Goal: Task Accomplishment & Management: Manage account settings

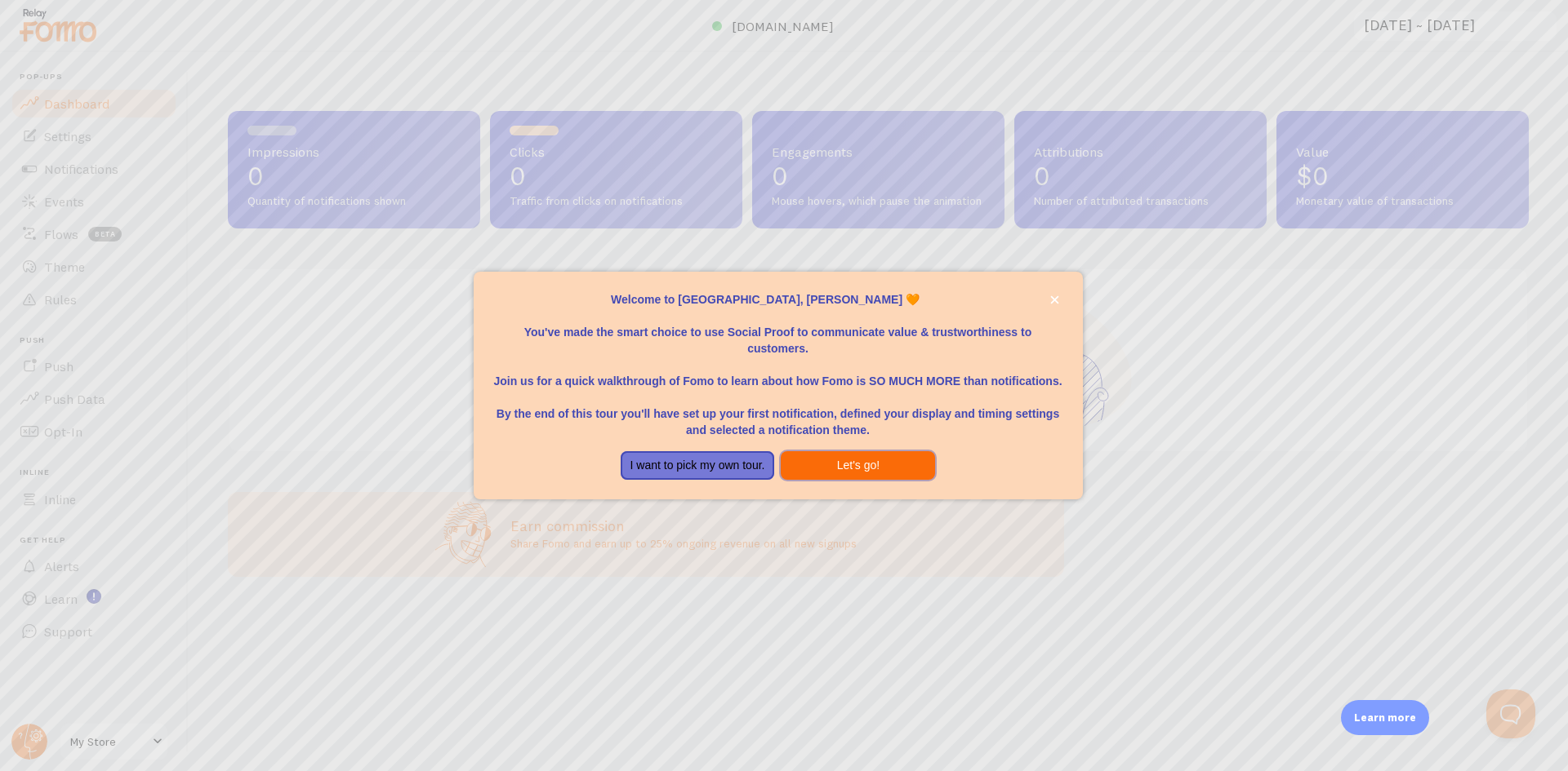
click at [884, 468] on button "Let's go!" at bounding box center [858, 465] width 155 height 29
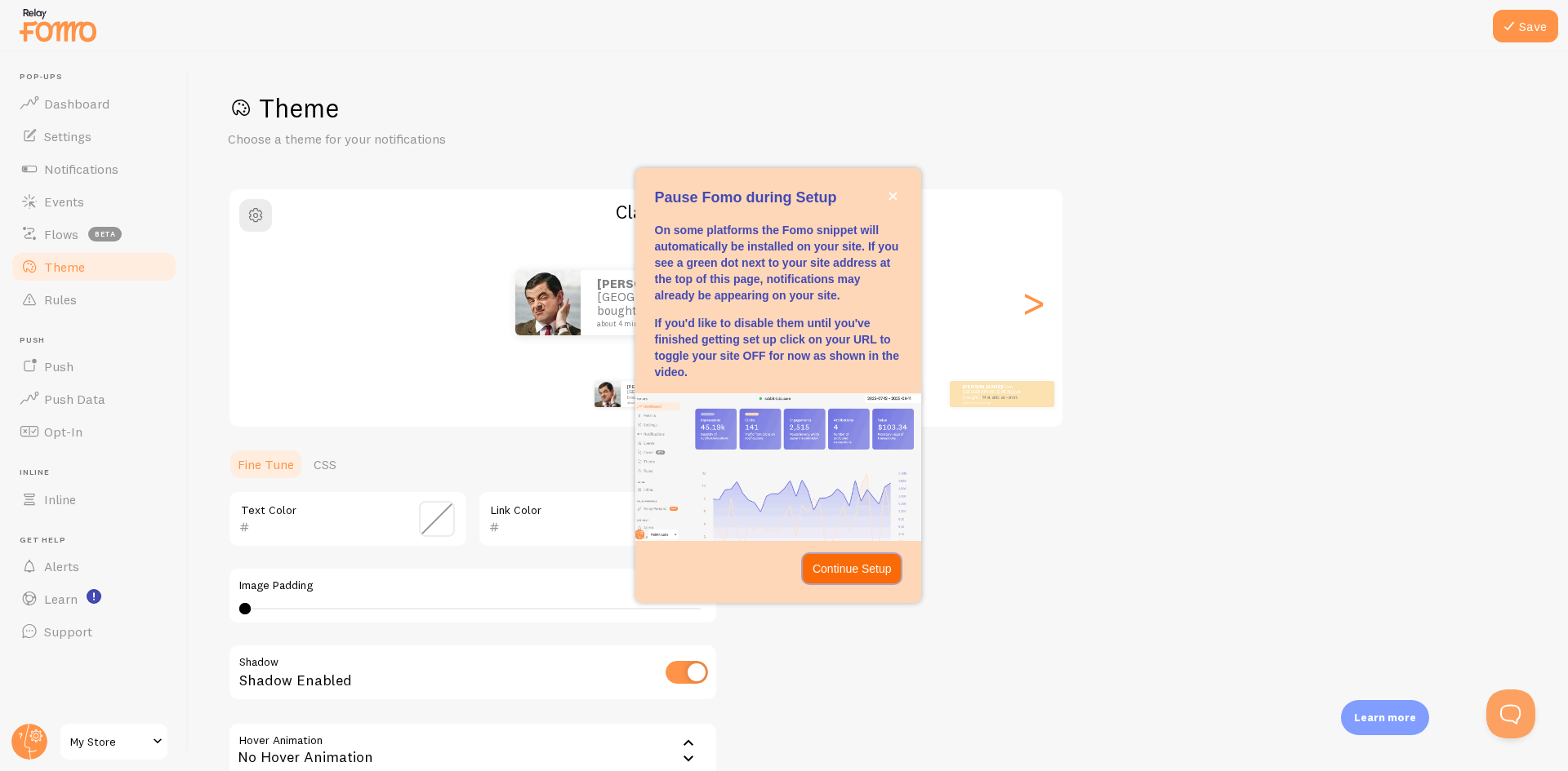
click at [855, 567] on p "Continue Setup" at bounding box center [852, 569] width 79 height 17
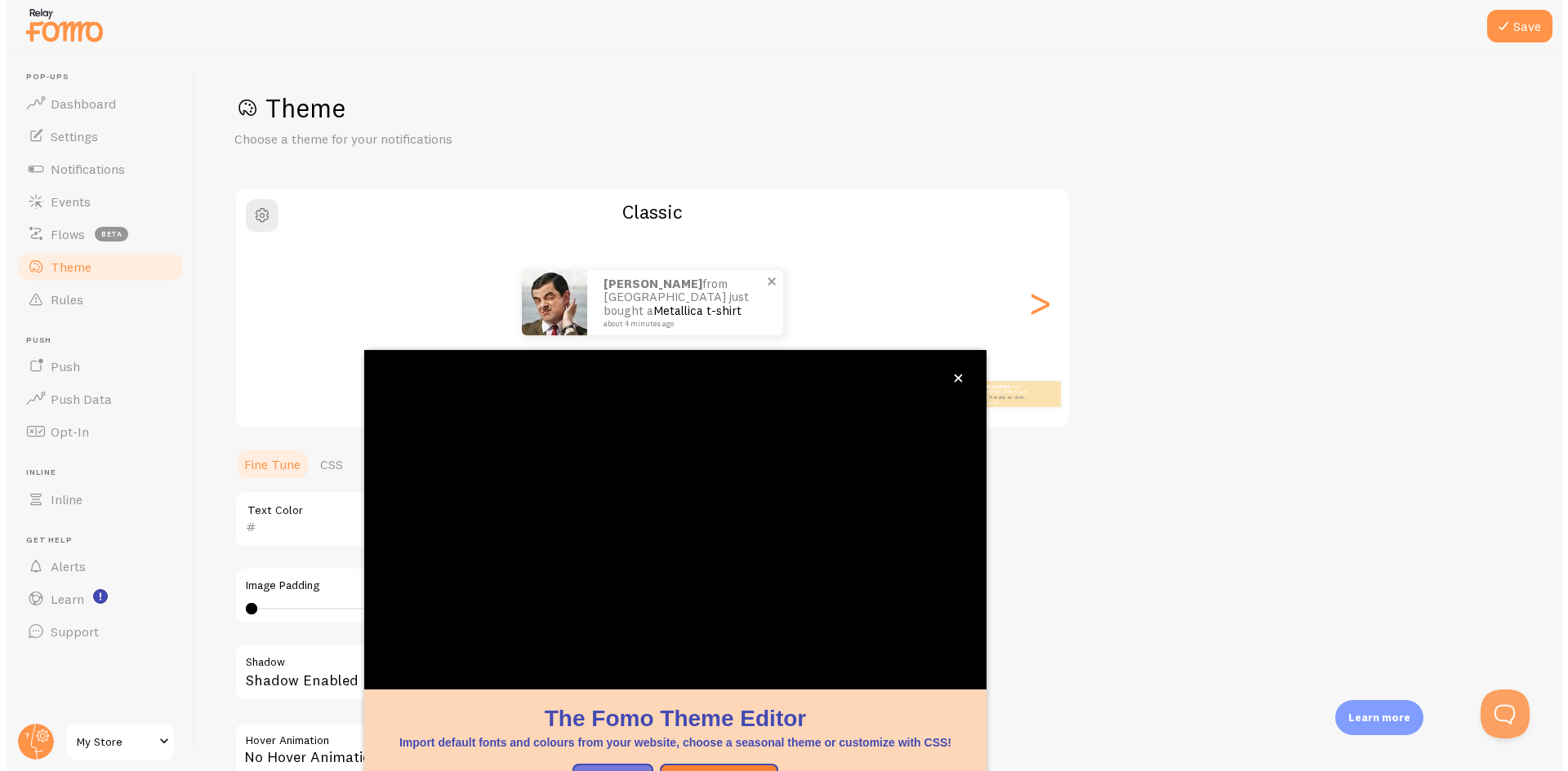
scroll to position [53, 0]
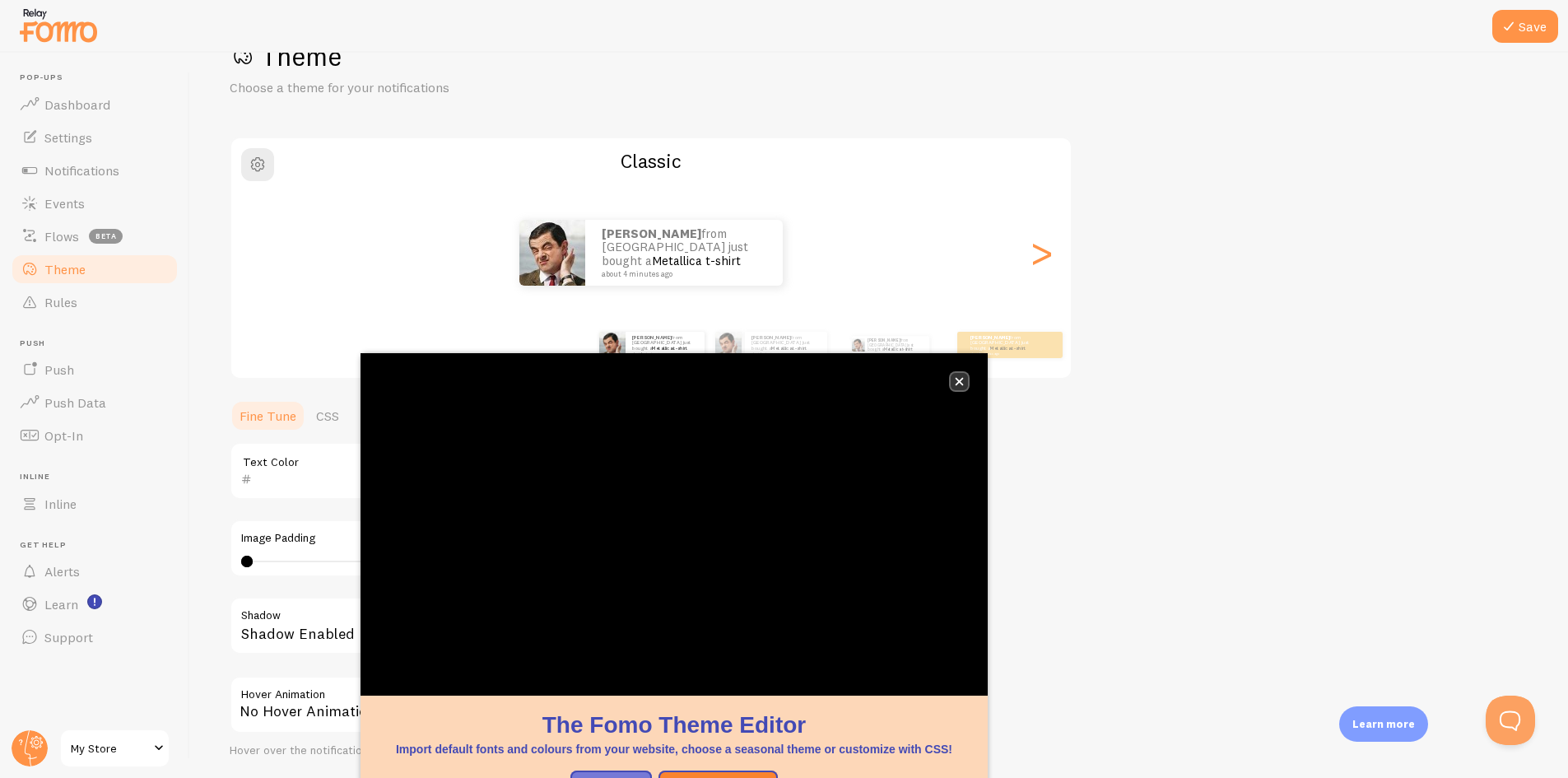
click at [961, 384] on icon "close," at bounding box center [960, 383] width 8 height 8
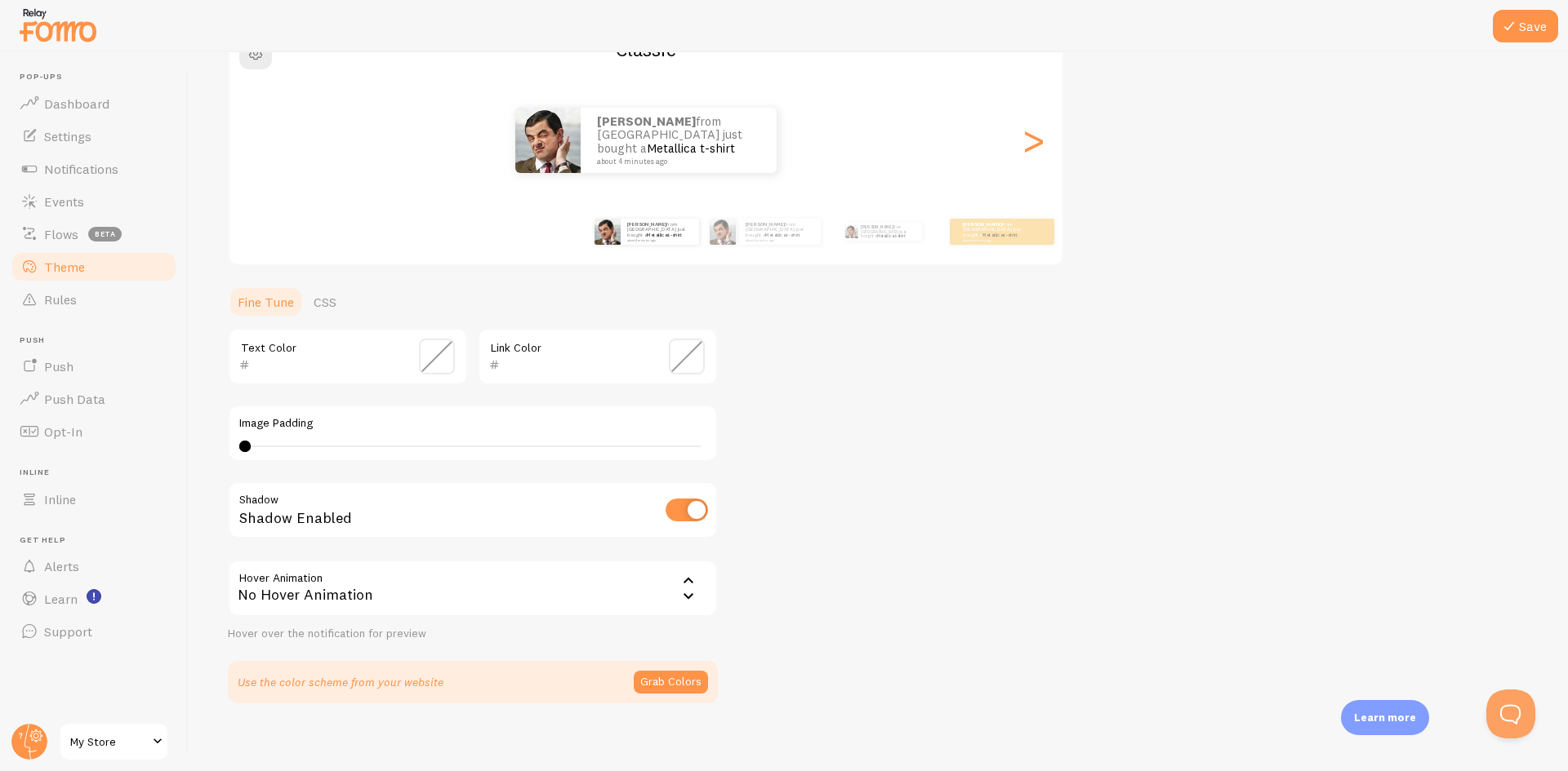
scroll to position [173, 0]
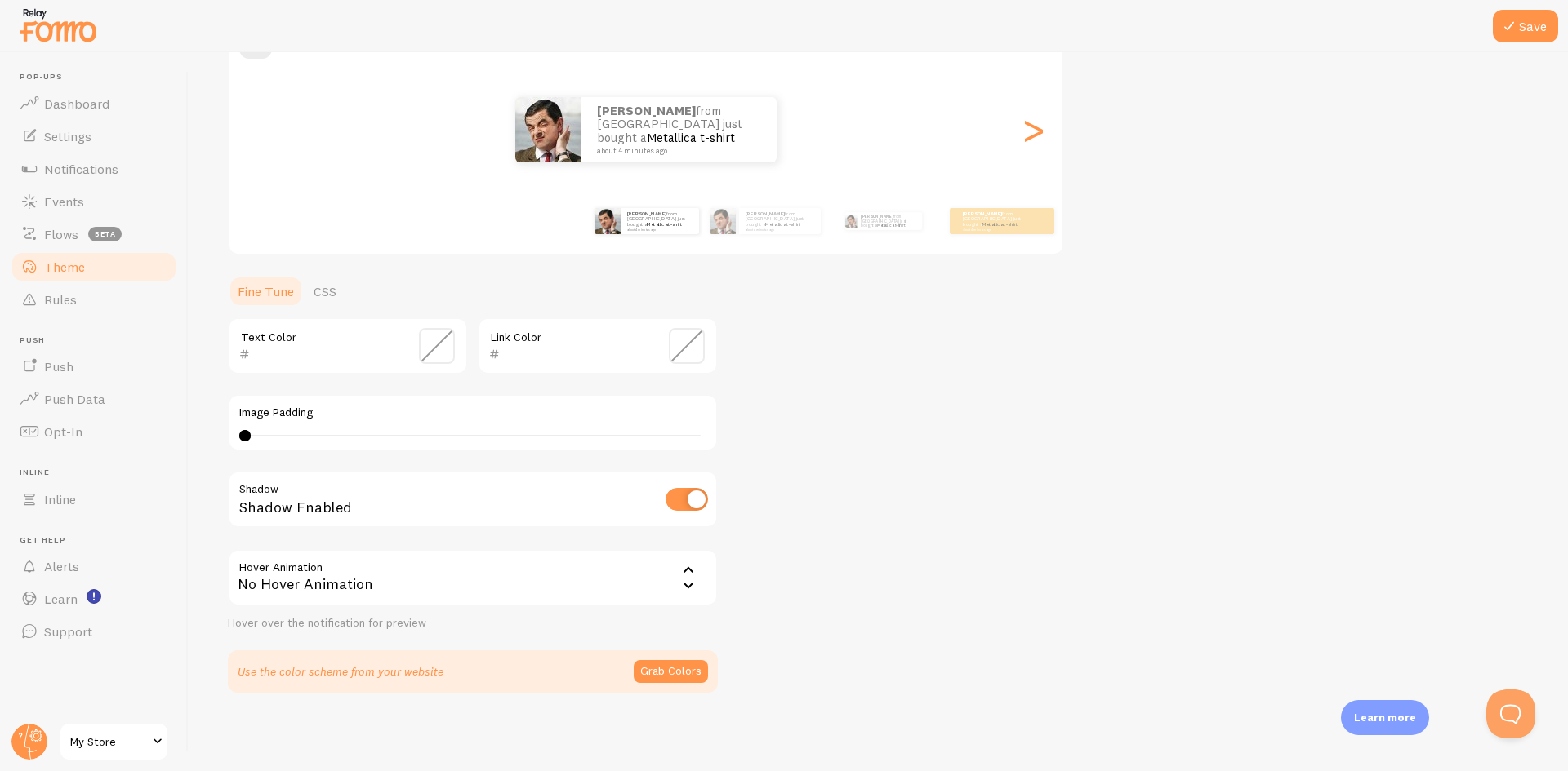
click at [435, 346] on span at bounding box center [436, 346] width 36 height 36
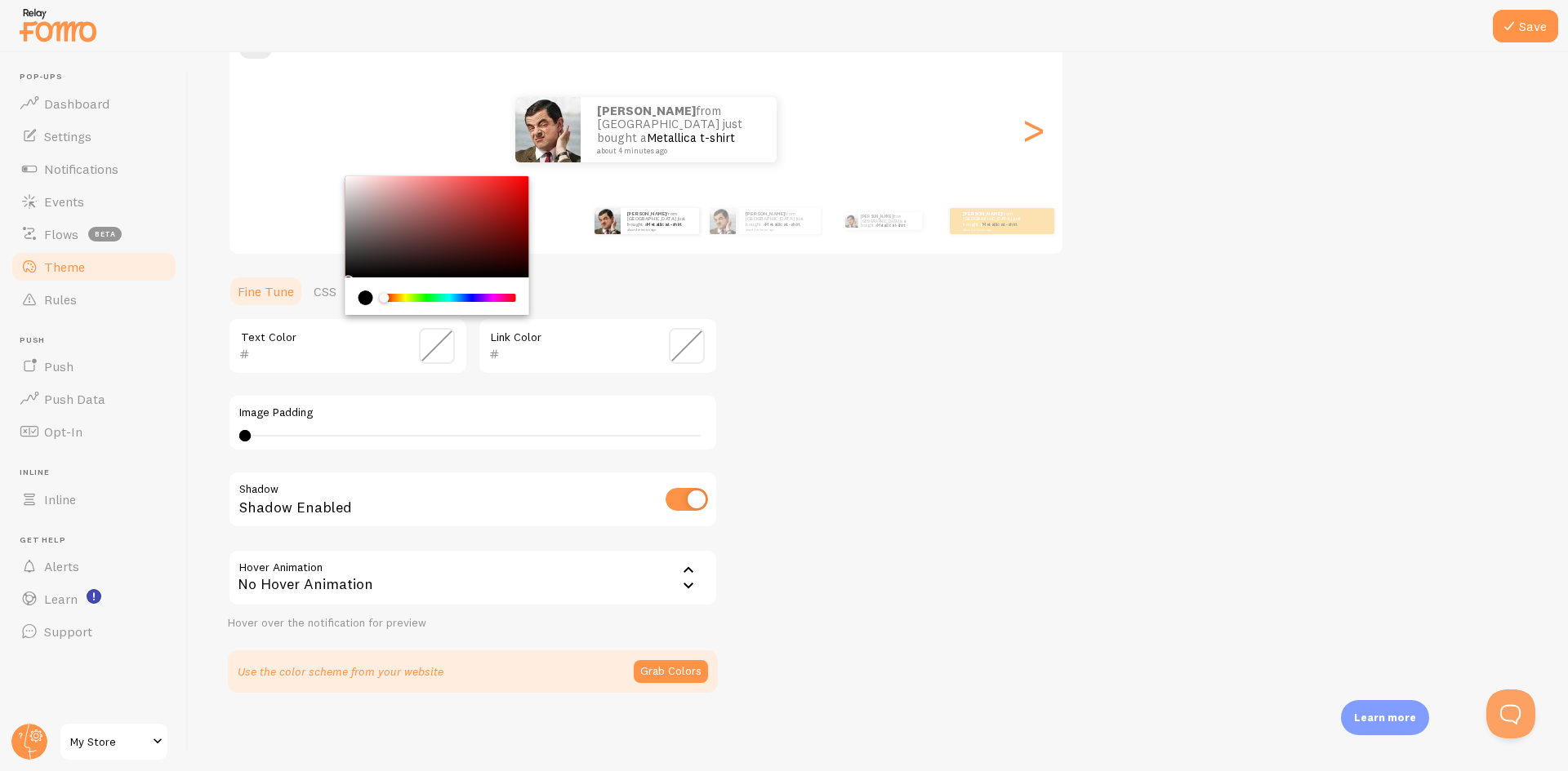
click at [425, 239] on div "Chrome color picker" at bounding box center [437, 226] width 184 height 101
drag, startPoint x: 456, startPoint y: 216, endPoint x: 482, endPoint y: 217, distance: 26.0
click at [482, 217] on div "Chrome color picker" at bounding box center [437, 226] width 184 height 101
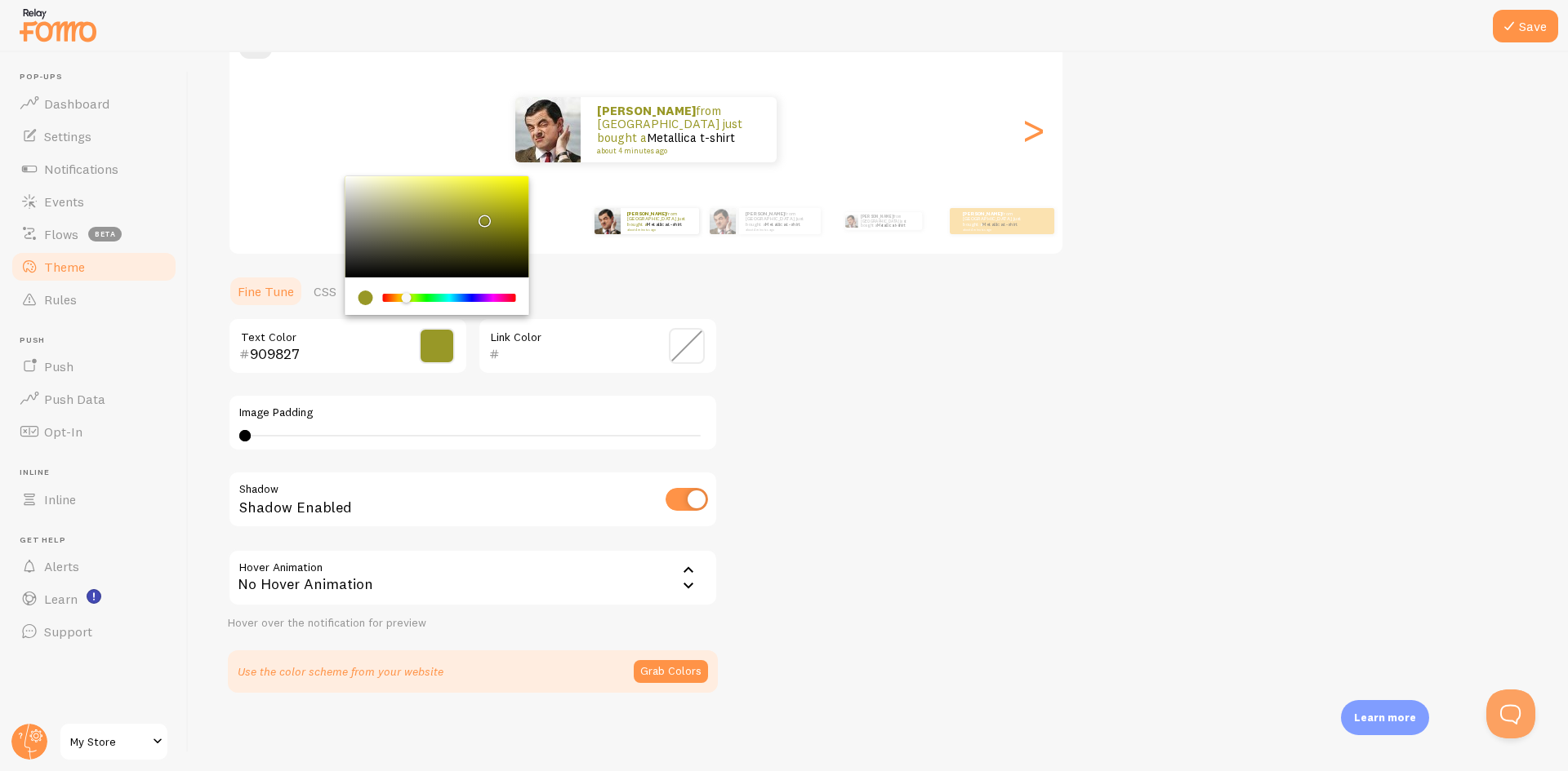
drag, startPoint x: 417, startPoint y: 299, endPoint x: 422, endPoint y: 271, distance: 28.4
click at [409, 300] on div "Chrome color picker" at bounding box center [449, 298] width 130 height 8
drag, startPoint x: 395, startPoint y: 243, endPoint x: 435, endPoint y: 263, distance: 44.7
click at [435, 263] on div "Chrome color picker" at bounding box center [437, 226] width 184 height 101
click at [507, 297] on div "Chrome color picker" at bounding box center [449, 298] width 130 height 8
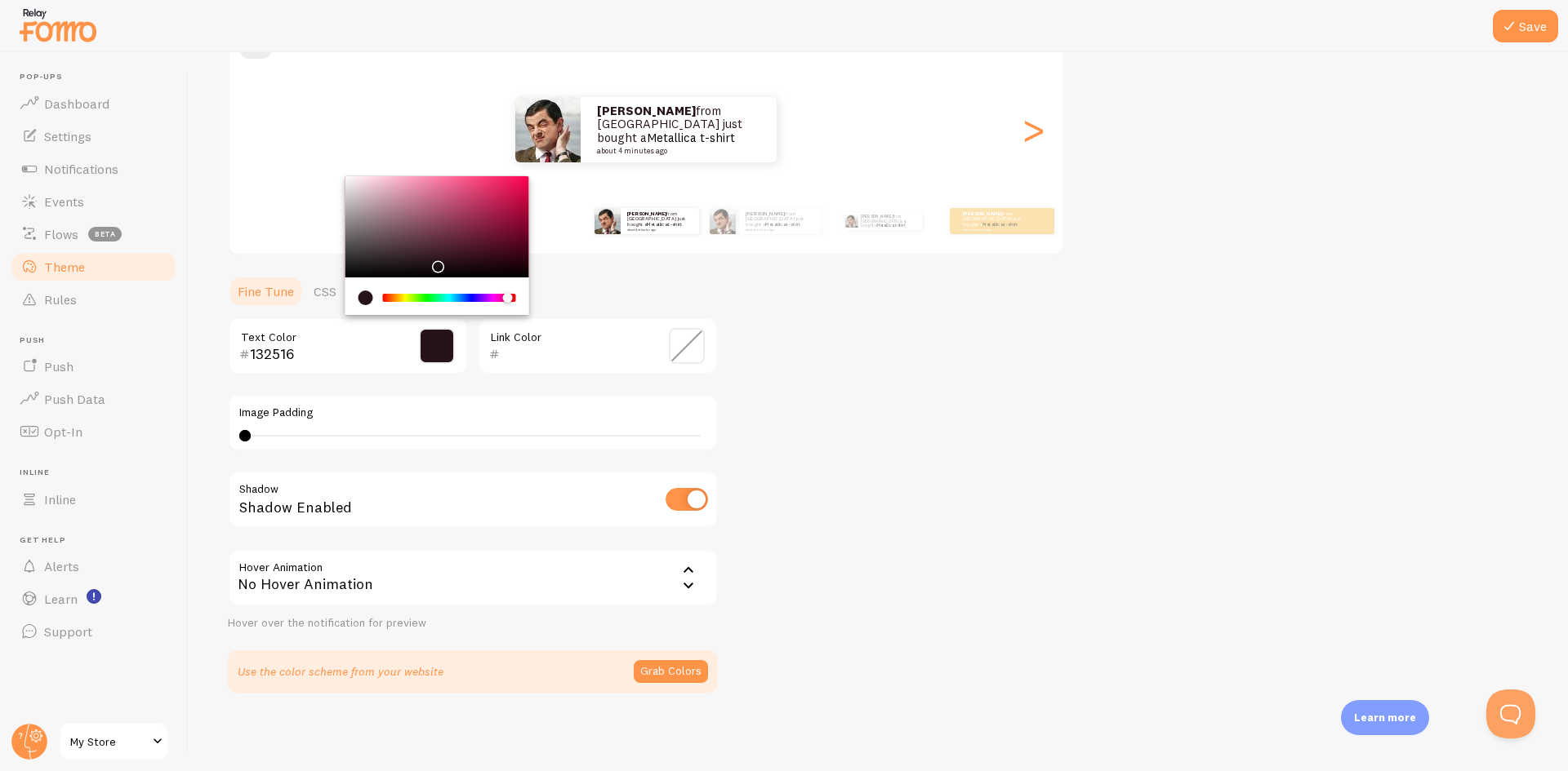
click at [431, 302] on div "Chrome color picker" at bounding box center [449, 298] width 130 height 8
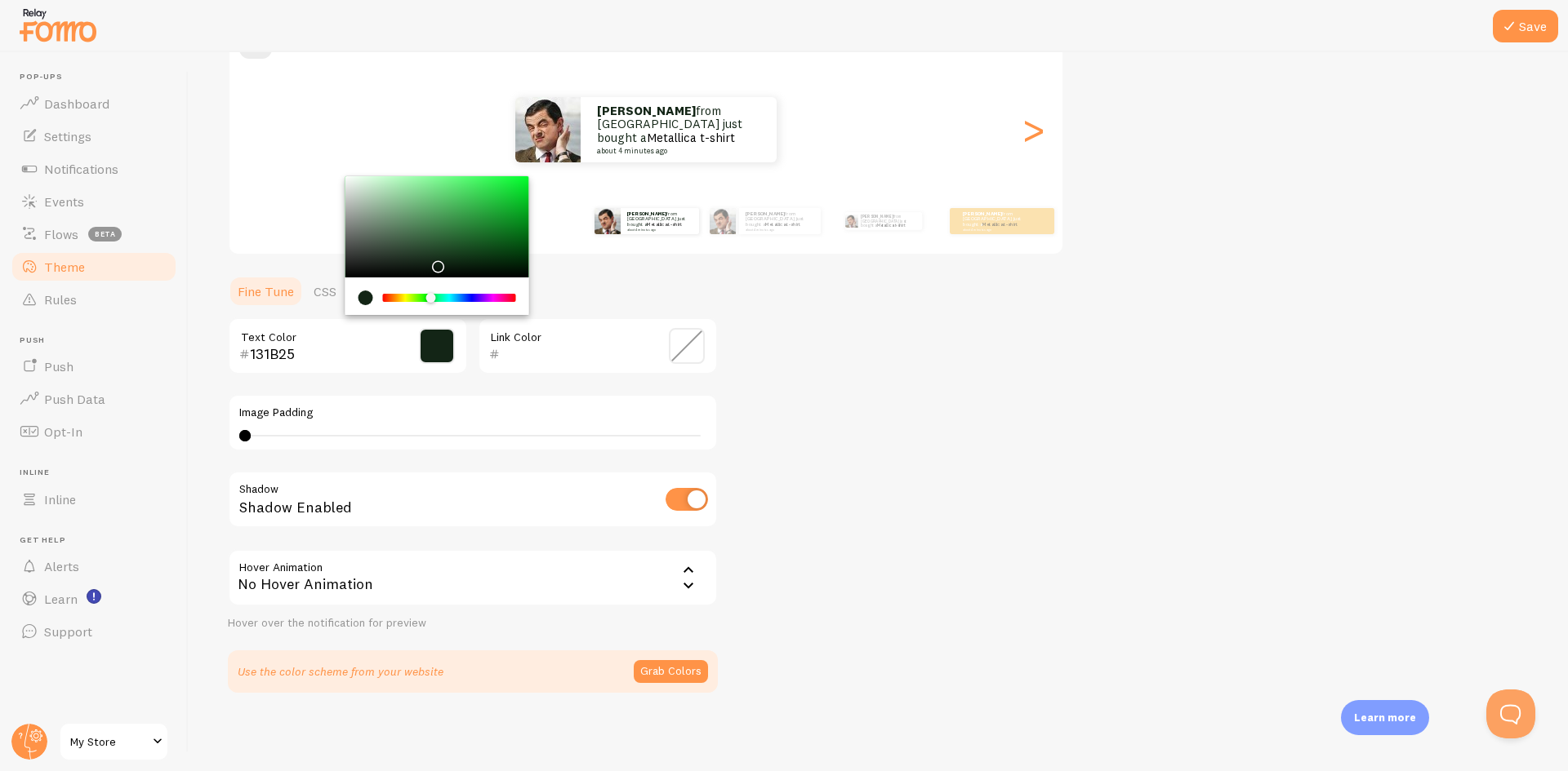
click at [461, 299] on div "Chrome color picker" at bounding box center [449, 298] width 130 height 8
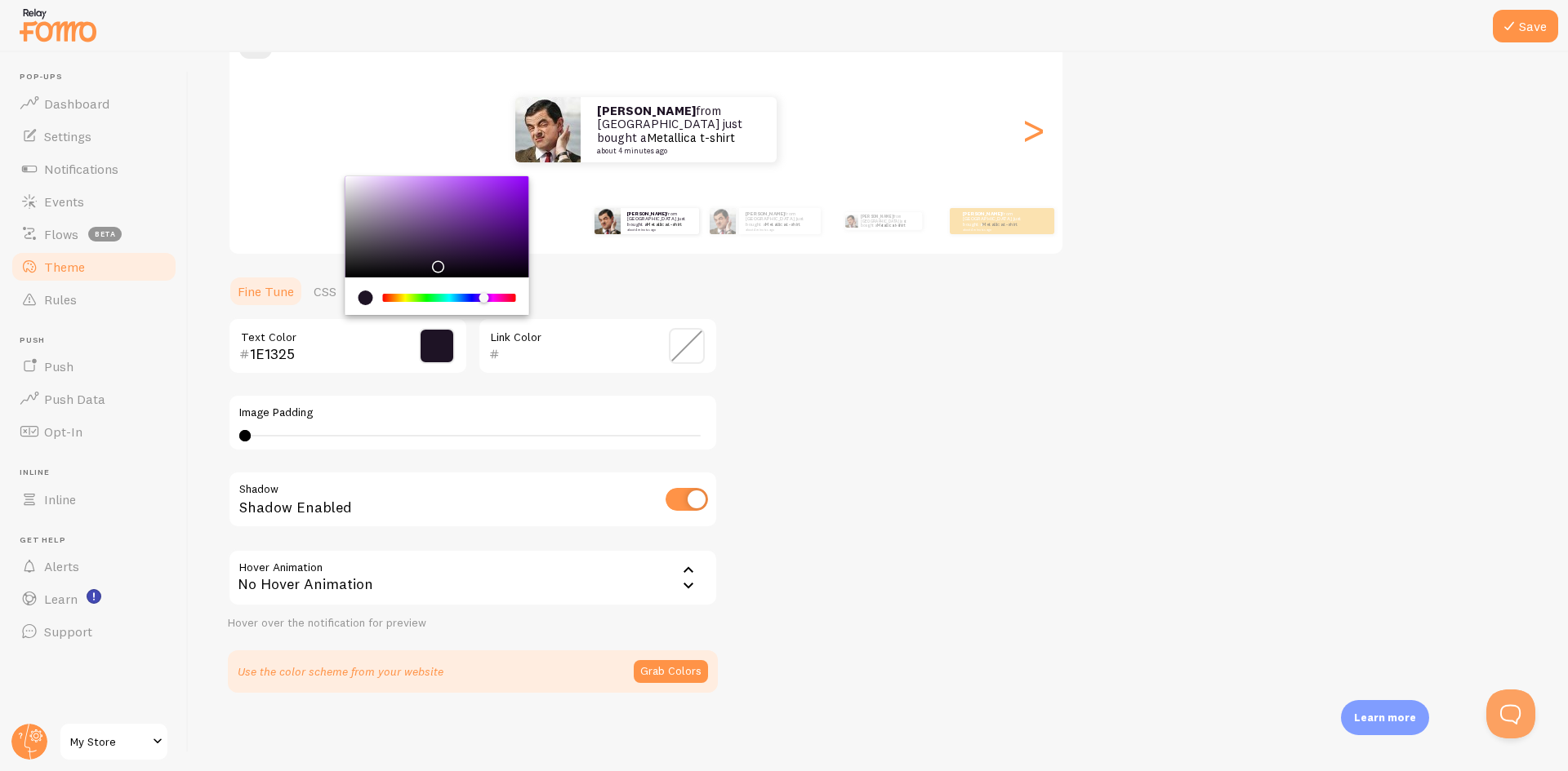
click at [483, 294] on div "Chrome color picker" at bounding box center [449, 298] width 130 height 8
click at [498, 291] on div "Chrome color picker" at bounding box center [449, 298] width 133 height 15
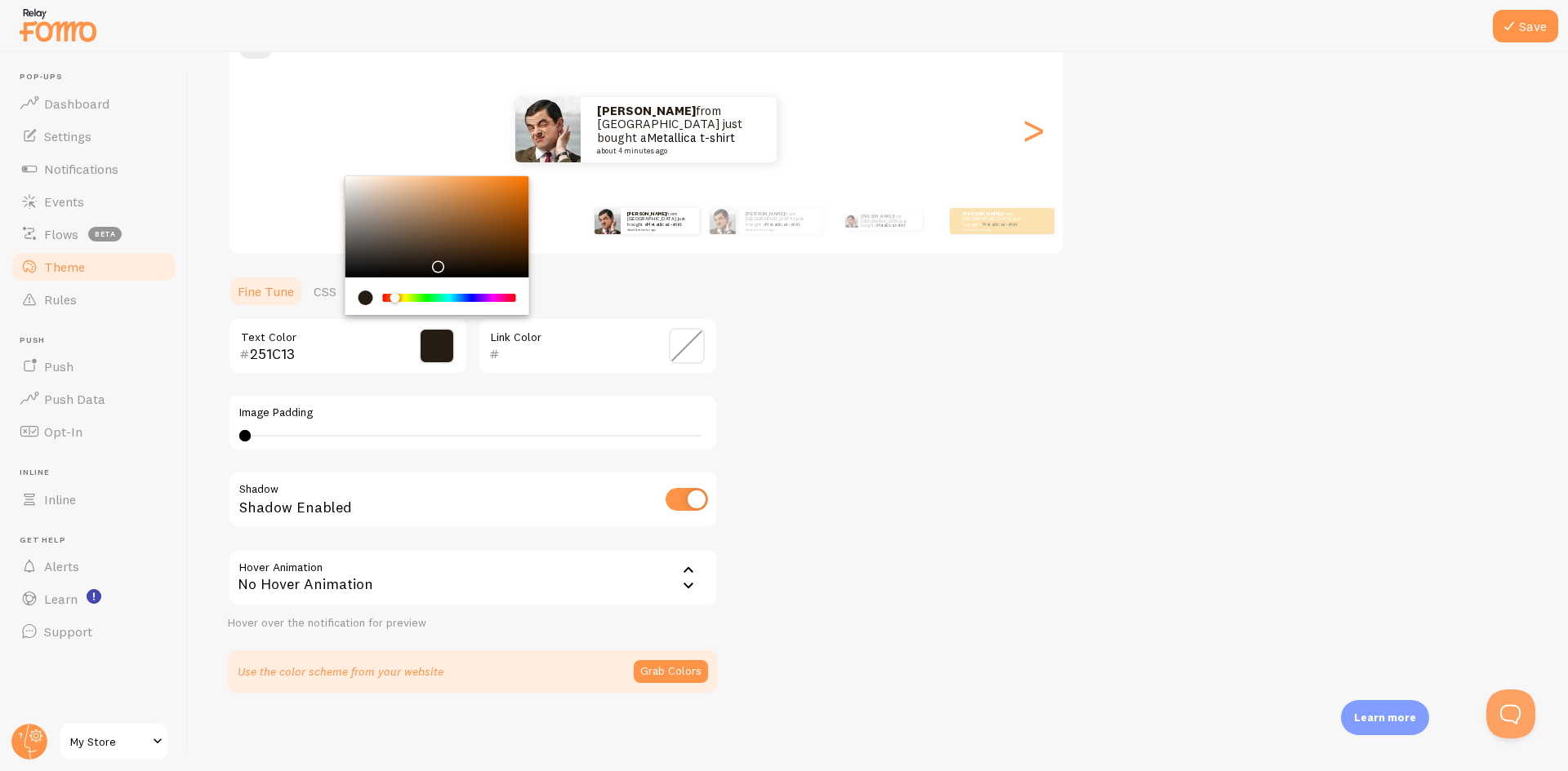
click at [395, 302] on div "Chrome color picker" at bounding box center [449, 298] width 130 height 8
drag, startPoint x: 517, startPoint y: 176, endPoint x: 517, endPoint y: 205, distance: 29.0
click at [517, 173] on div "Theme Choose a theme for your notifications Classic manav from Pakistan just bo…" at bounding box center [878, 305] width 1301 height 774
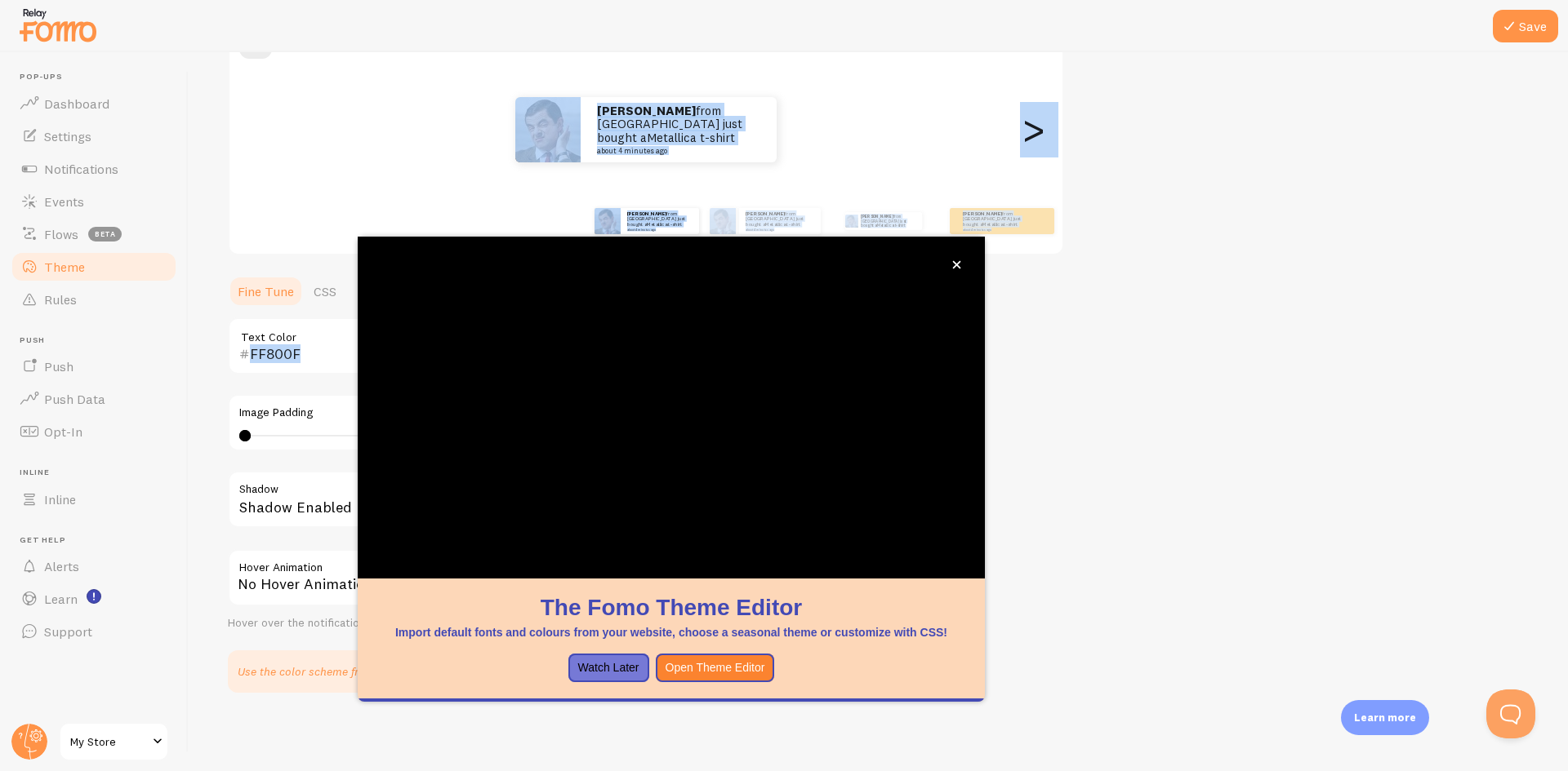
scroll to position [53, 0]
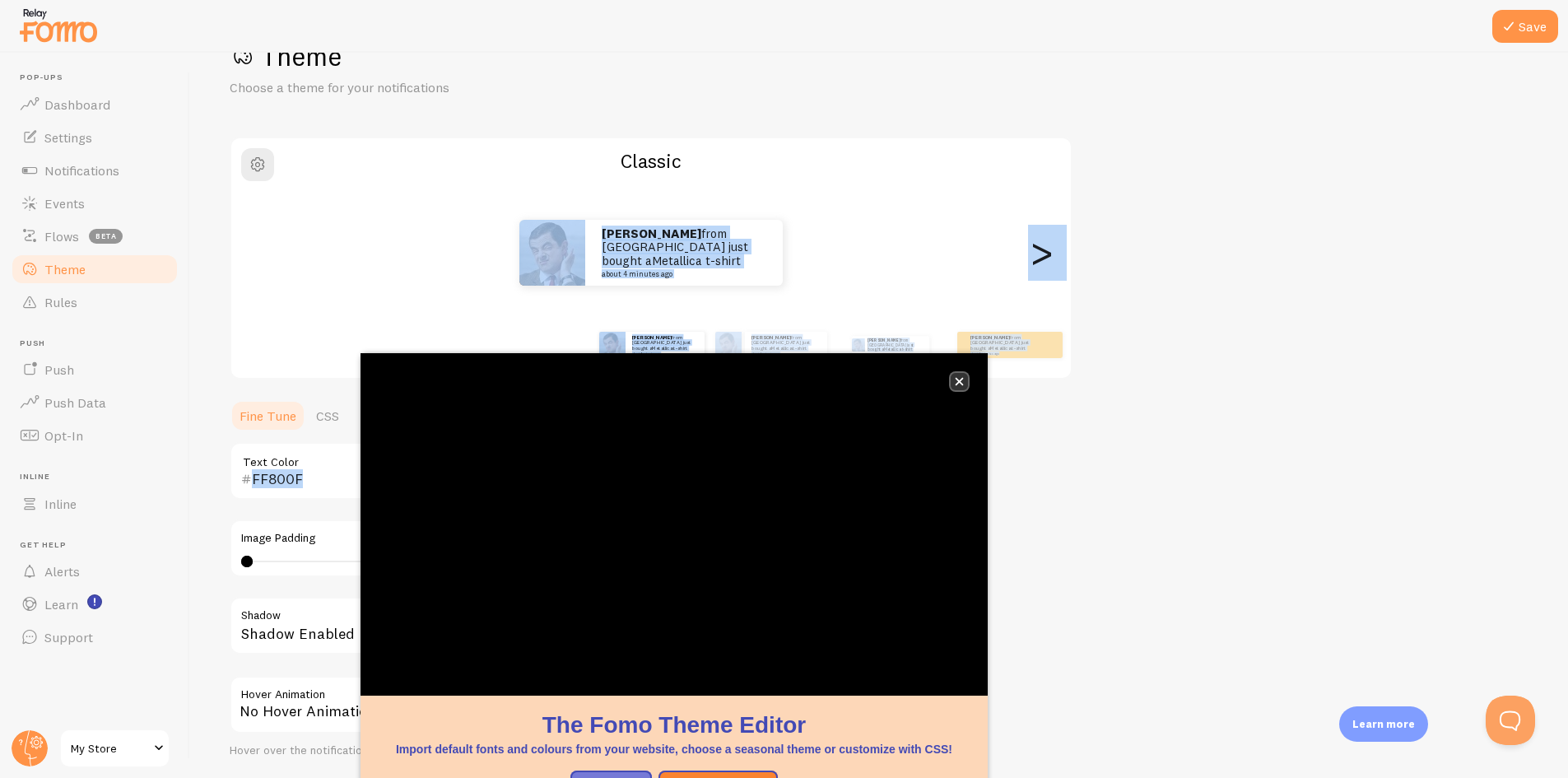
click at [961, 382] on icon "close," at bounding box center [959, 382] width 9 height 9
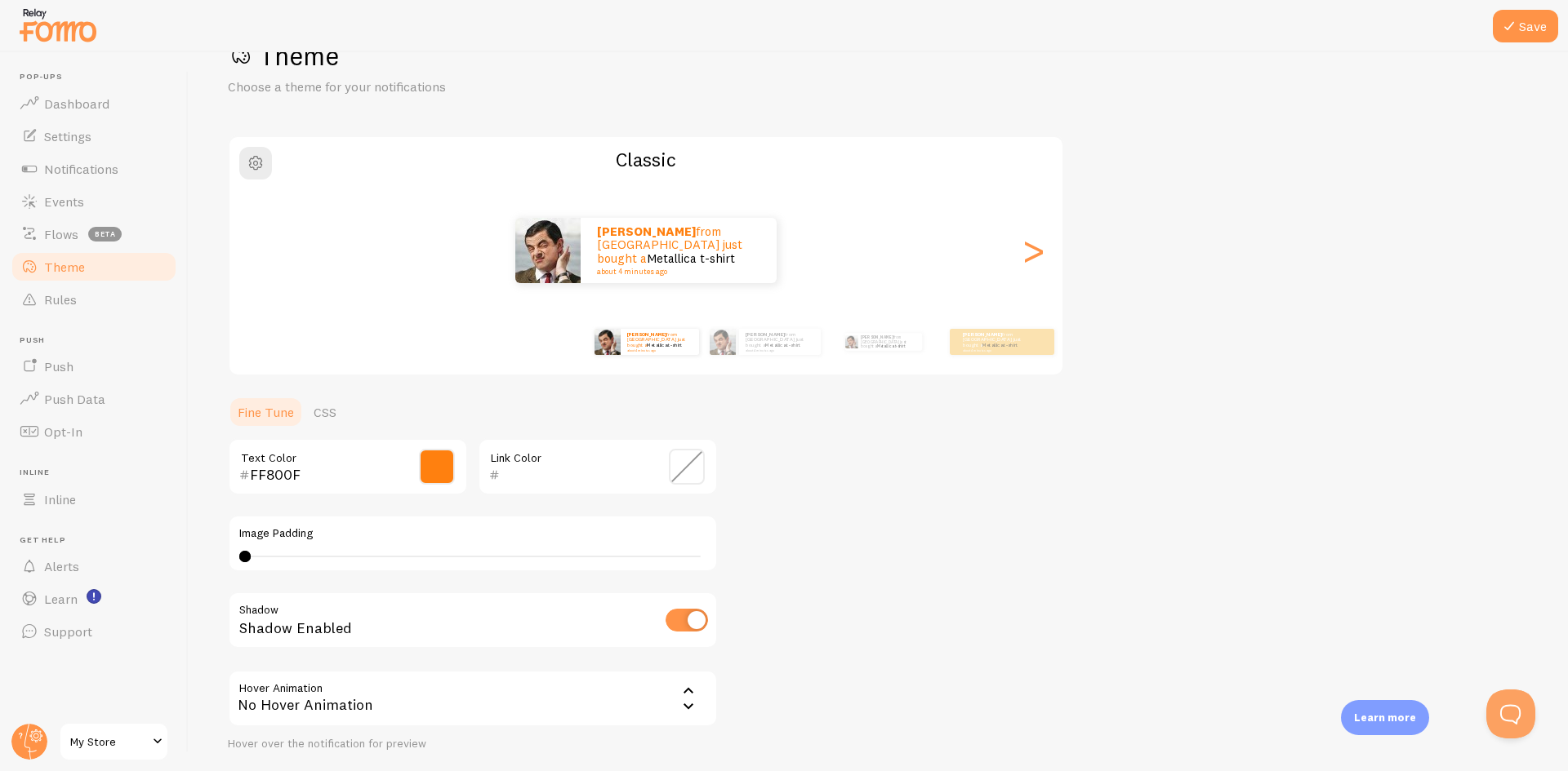
click at [960, 500] on div "Theme Choose a theme for your notifications Classic manav from Pakistan just bo…" at bounding box center [878, 426] width 1301 height 774
click at [443, 454] on span at bounding box center [436, 466] width 36 height 36
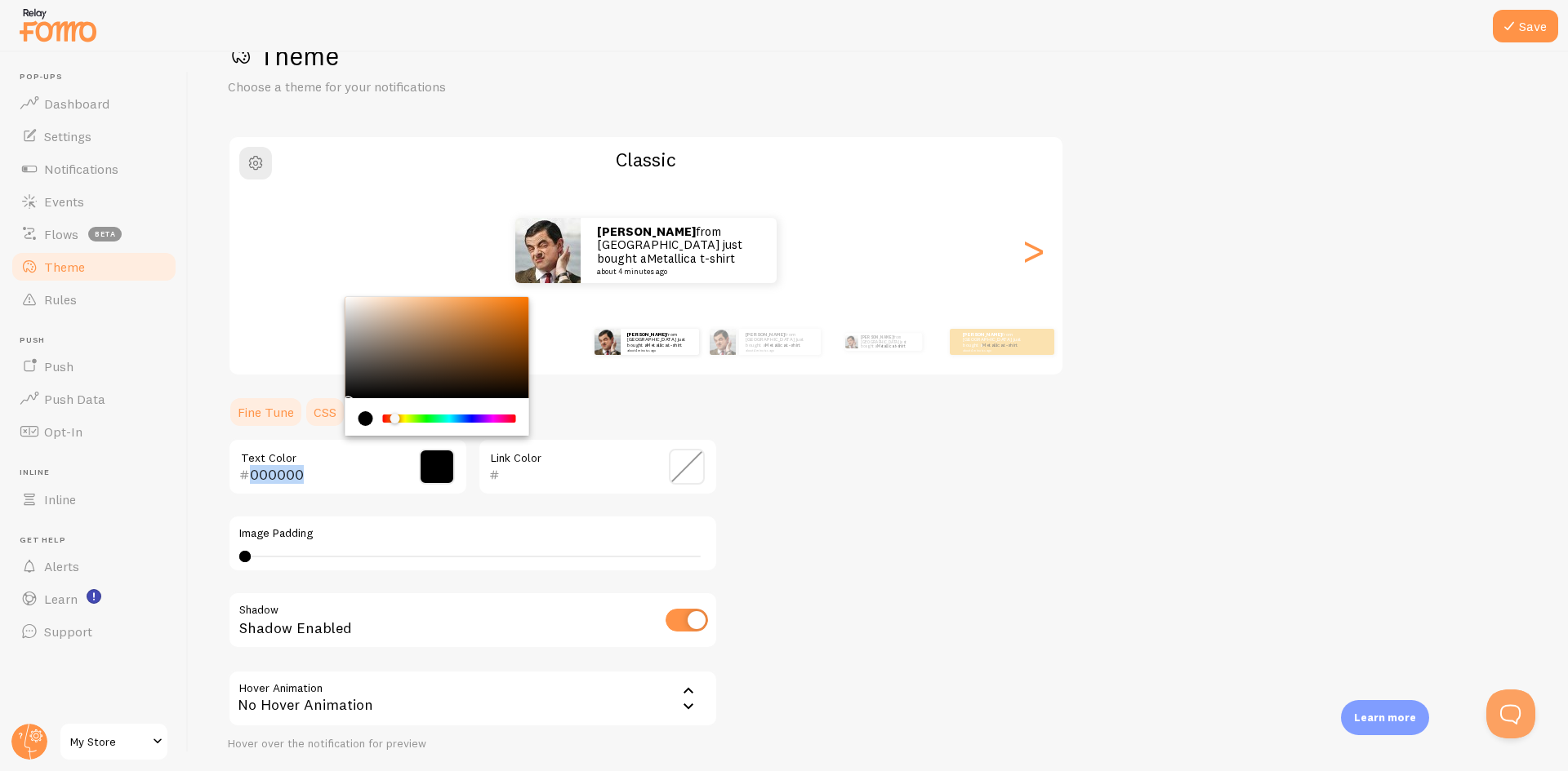
drag, startPoint x: 500, startPoint y: 343, endPoint x: 314, endPoint y: 403, distance: 195.4
click at [314, 403] on section "Fine Tune CSS 000000 Text Color Link Color Image Padding 0 0 - undefined Shadow…" at bounding box center [473, 605] width 490 height 418
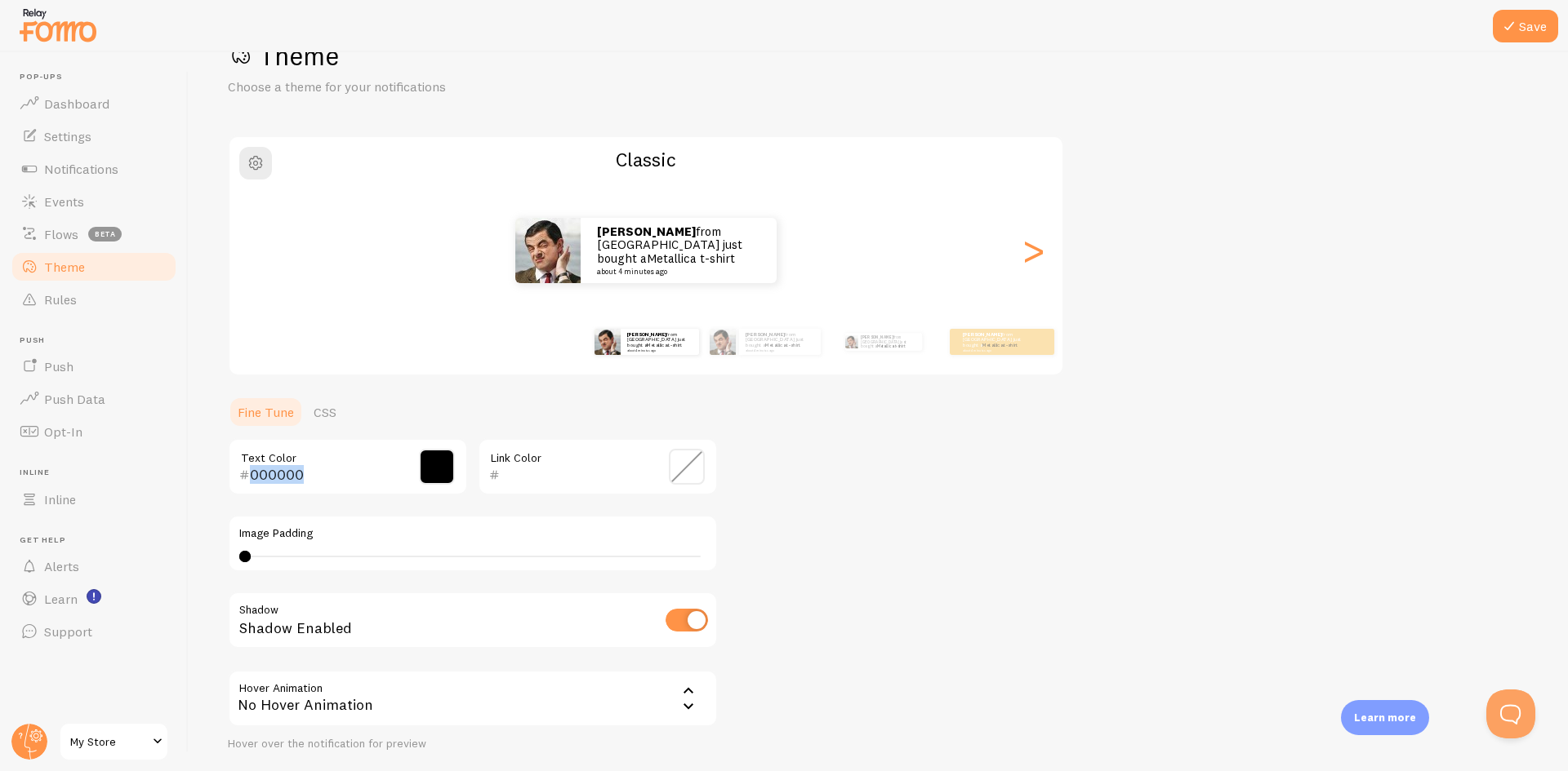
click at [436, 474] on span at bounding box center [436, 466] width 36 height 36
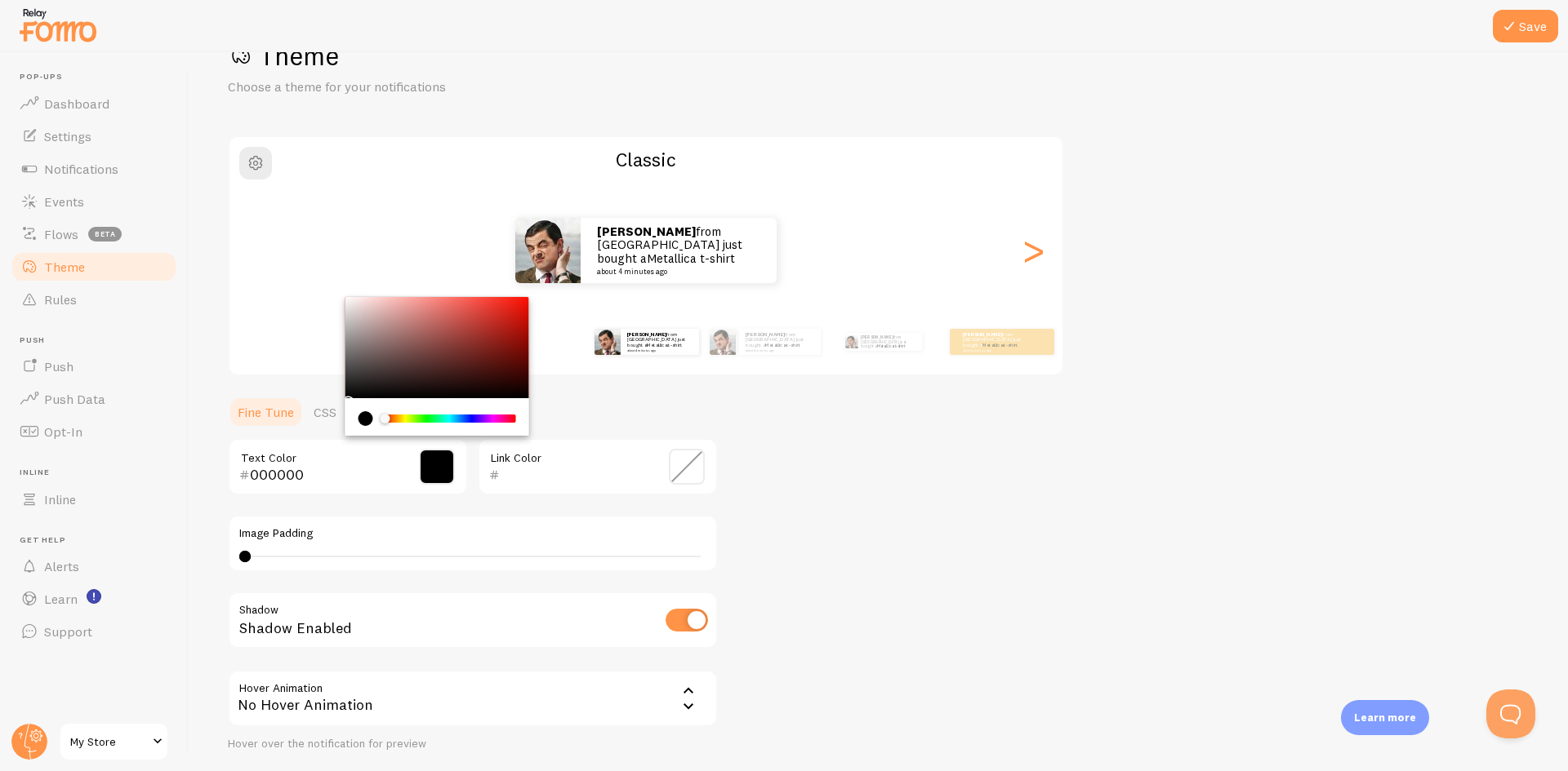
drag, startPoint x: 392, startPoint y: 418, endPoint x: 364, endPoint y: 418, distance: 28.0
click at [364, 418] on div "Chrome color picker" at bounding box center [437, 418] width 158 height 15
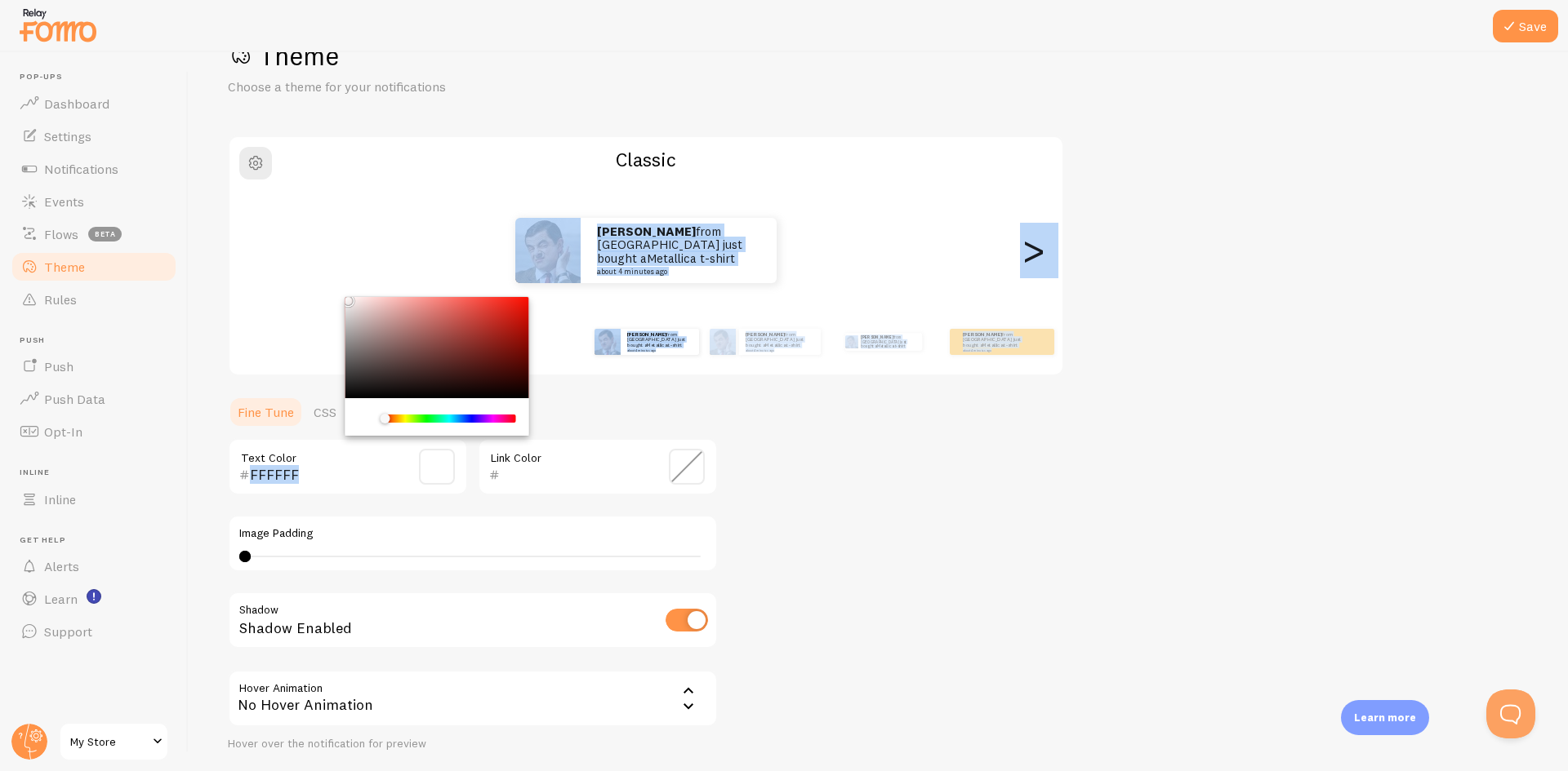
drag, startPoint x: 354, startPoint y: 295, endPoint x: 332, endPoint y: 279, distance: 27.2
click at [332, 279] on div "Theme Choose a theme for your notifications Classic manav from Pakistan just bo…" at bounding box center [878, 426] width 1301 height 774
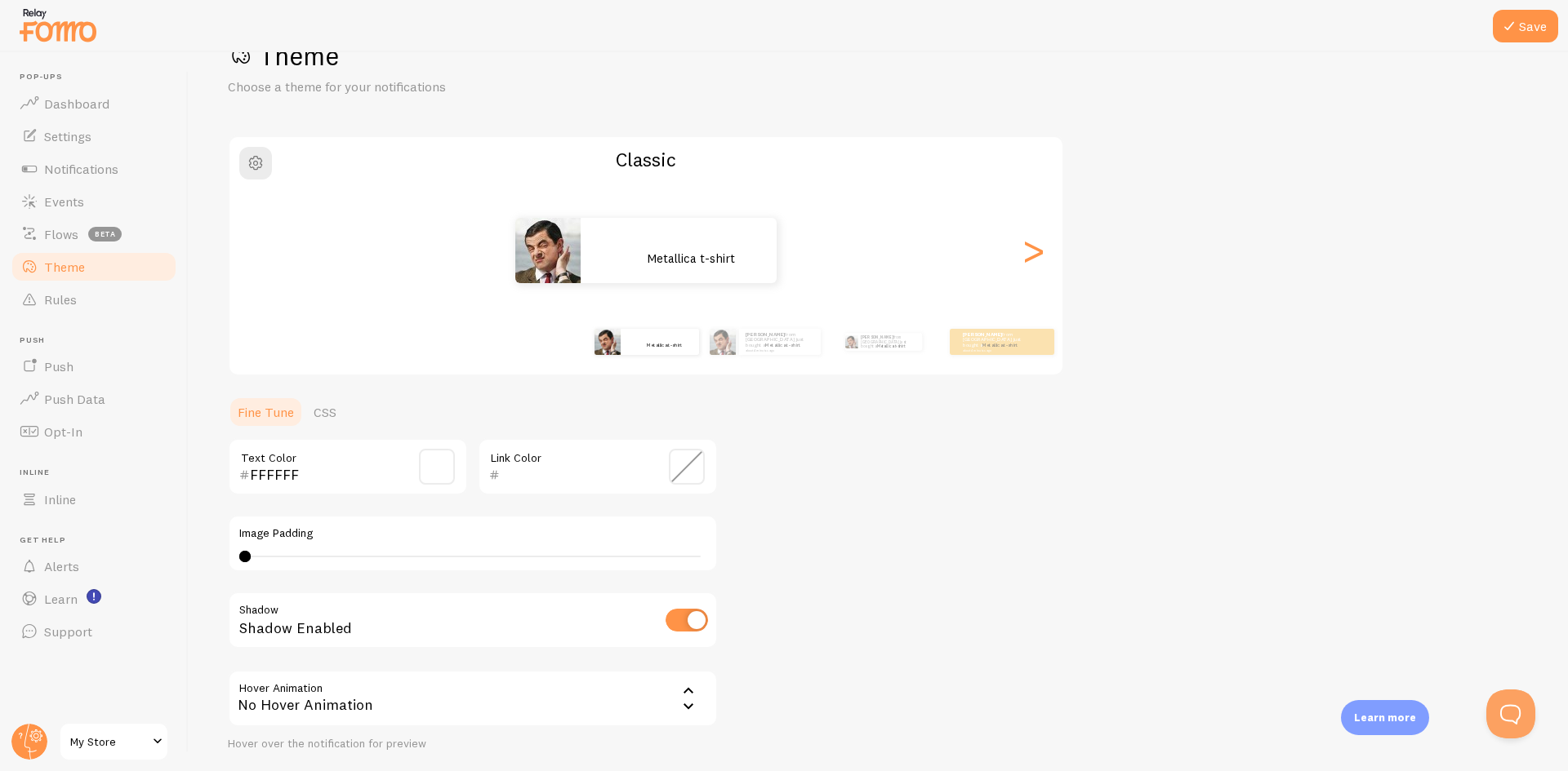
click at [830, 456] on div "Theme Choose a theme for your notifications Classic manav from Pakistan just bo…" at bounding box center [878, 426] width 1301 height 774
click at [438, 469] on span at bounding box center [436, 466] width 36 height 36
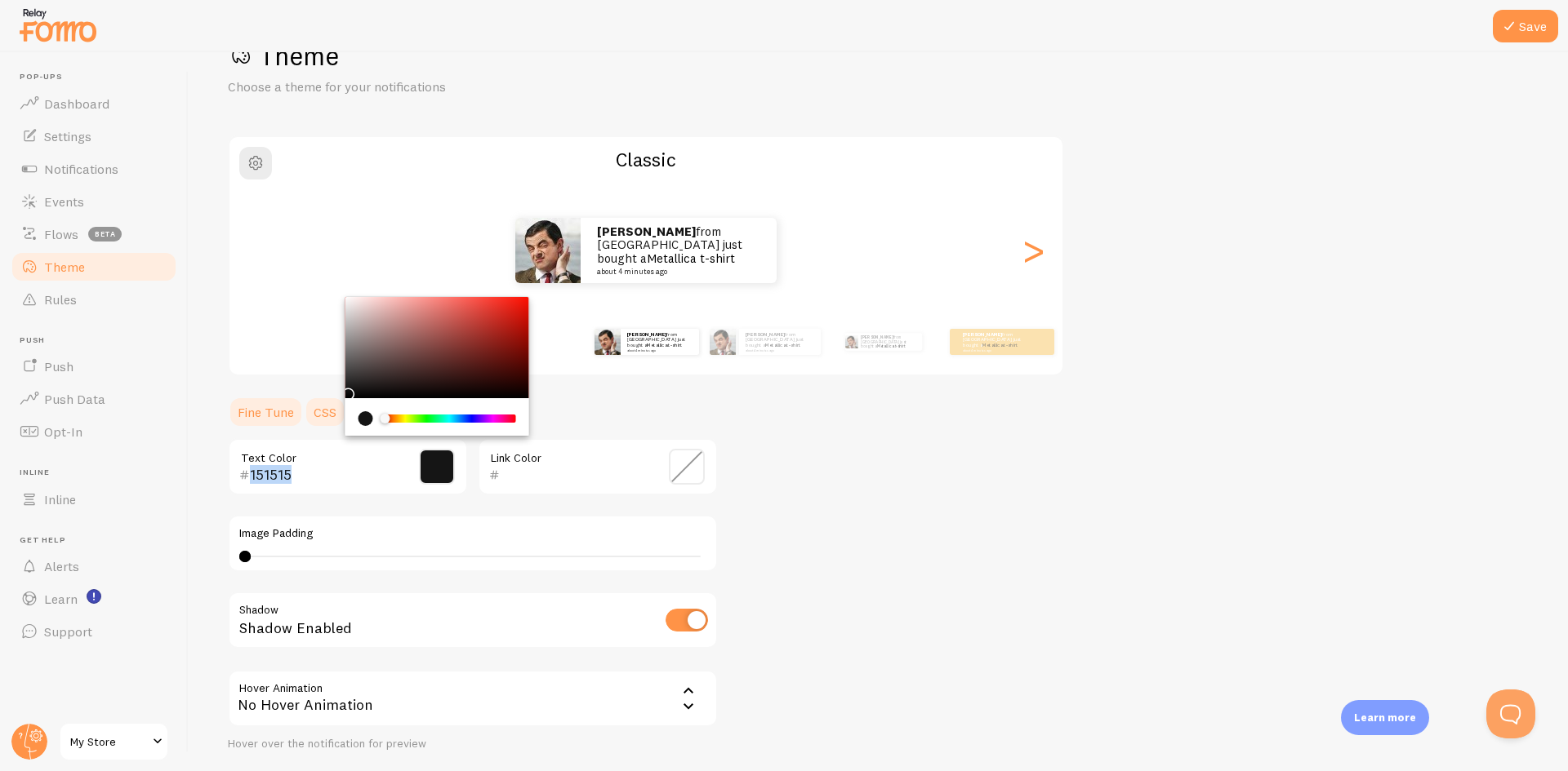
type input "000000"
drag, startPoint x: 323, startPoint y: 390, endPoint x: 305, endPoint y: 403, distance: 22.2
click at [305, 403] on section "Fine Tune CSS 000000 Text Color Link Color Image Padding 0 0 - undefined Shadow…" at bounding box center [473, 605] width 490 height 418
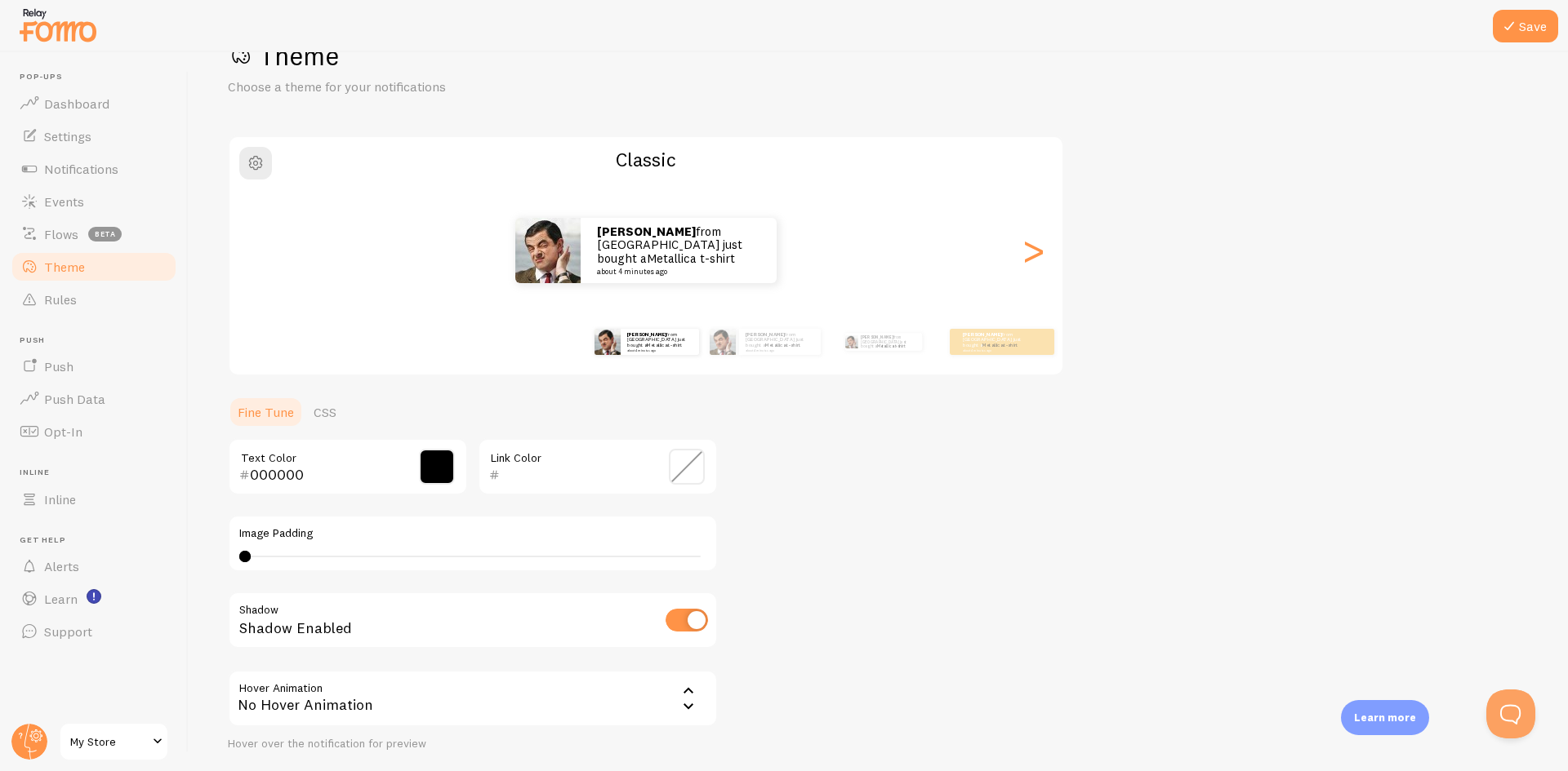
click at [690, 466] on span at bounding box center [686, 466] width 36 height 36
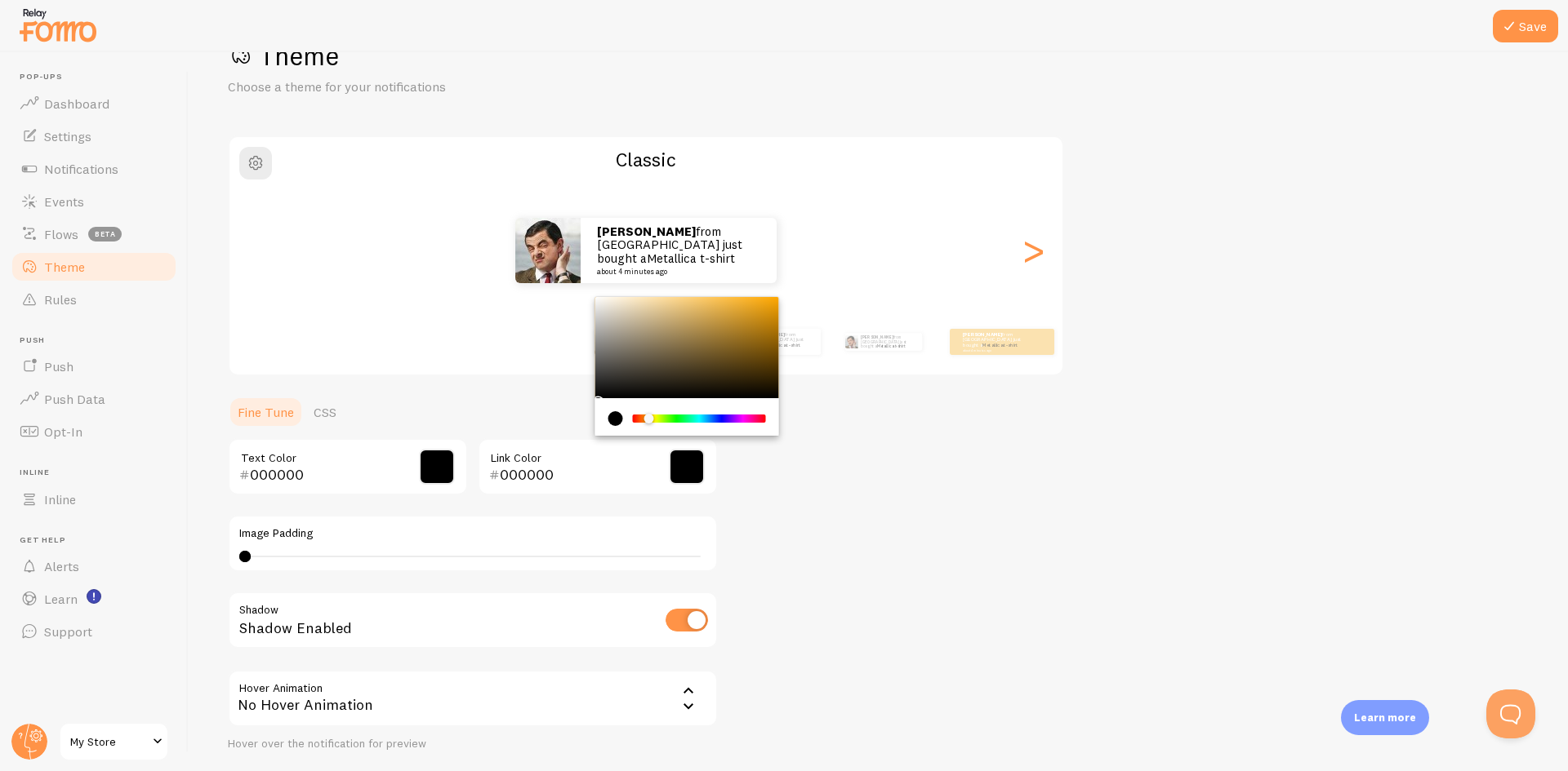
click at [644, 420] on div "Chrome color picker" at bounding box center [699, 418] width 130 height 8
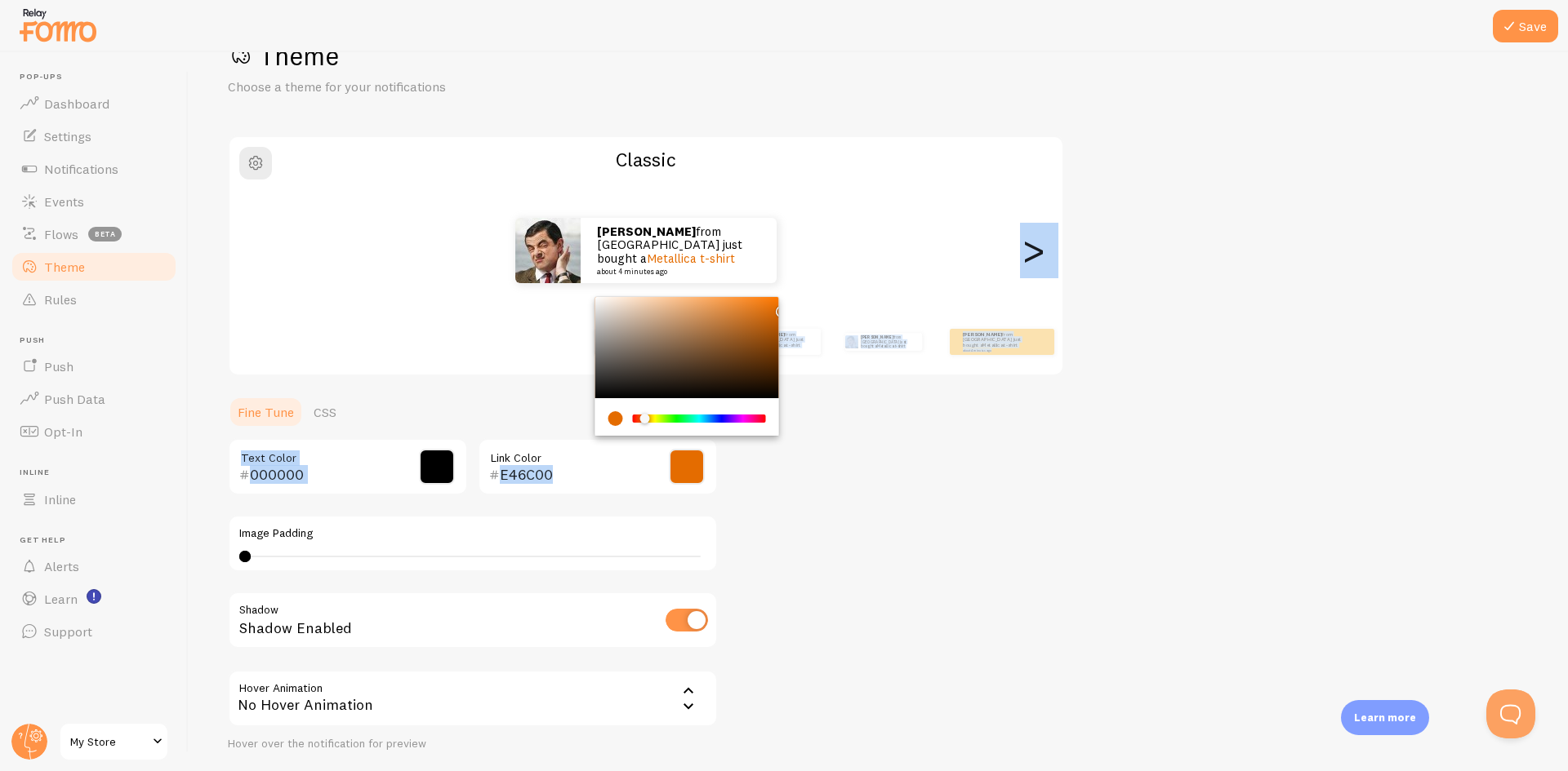
drag, startPoint x: 757, startPoint y: 327, endPoint x: 781, endPoint y: 307, distance: 31.2
click at [781, 307] on div "Theme Choose a theme for your notifications Classic manav from Pakistan just bo…" at bounding box center [878, 426] width 1301 height 774
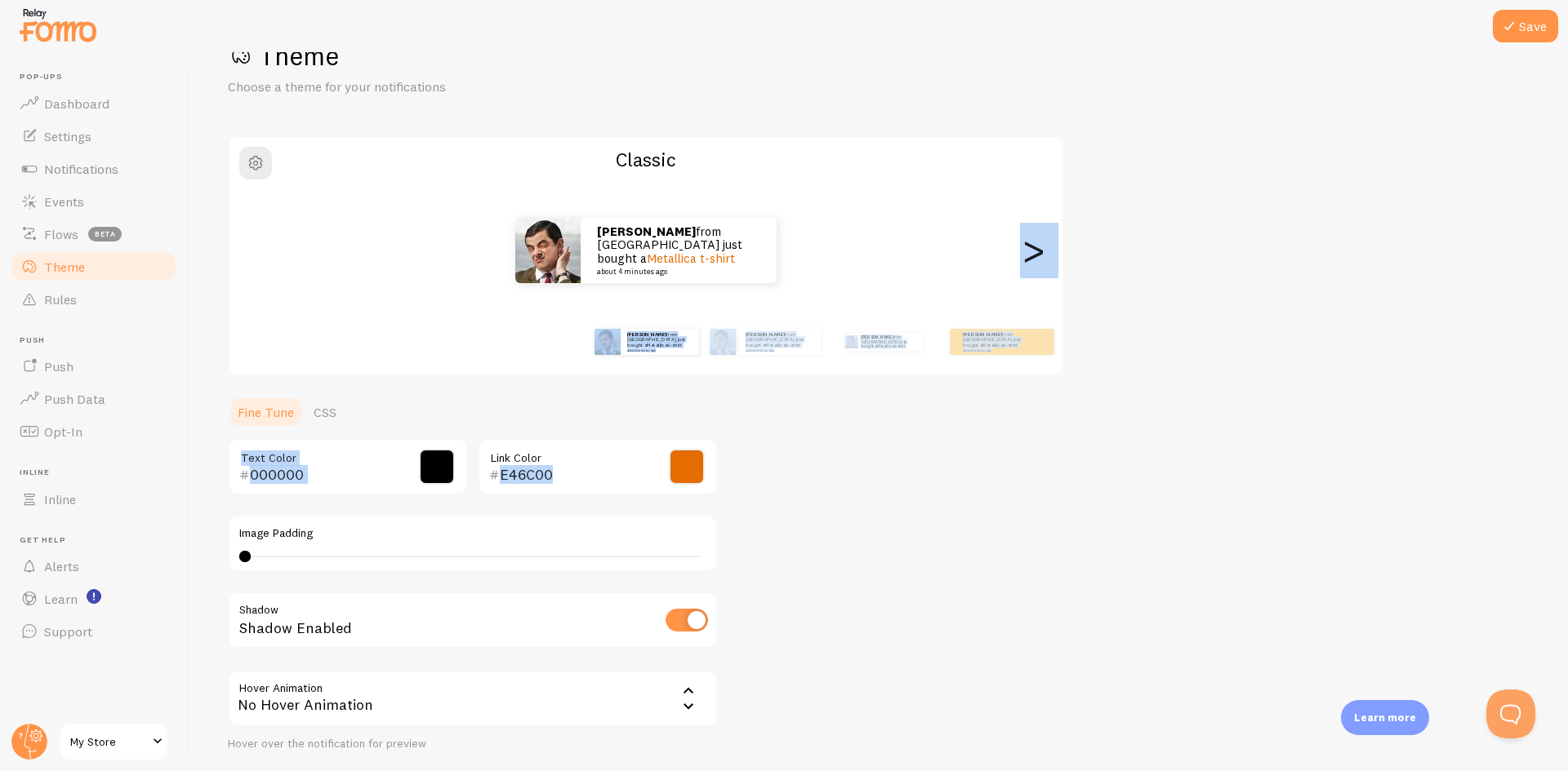
click at [690, 469] on span at bounding box center [686, 466] width 36 height 36
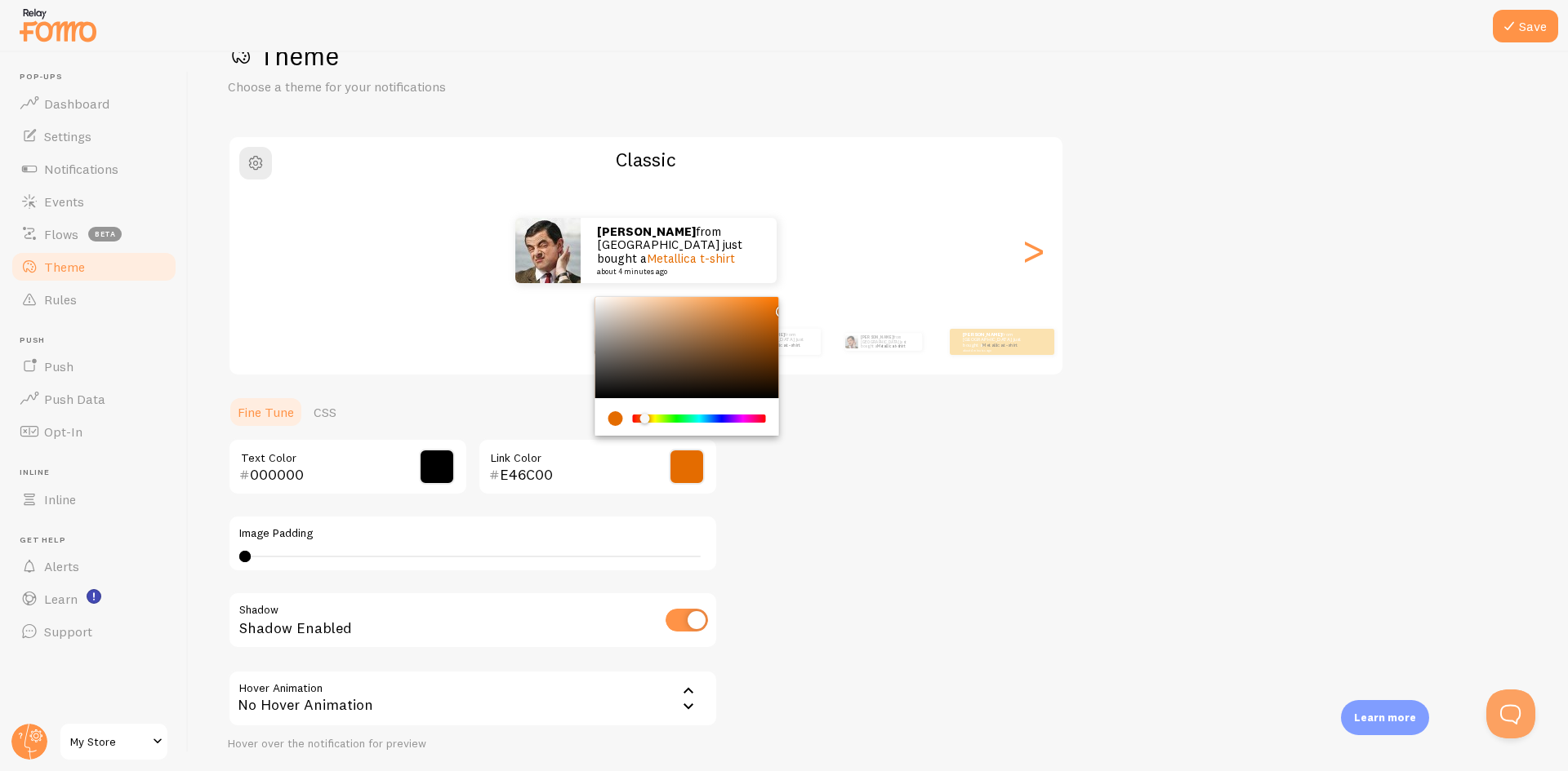
drag, startPoint x: 680, startPoint y: 424, endPoint x: 704, endPoint y: 418, distance: 24.7
click at [704, 418] on div "Chrome color picker" at bounding box center [699, 418] width 133 height 15
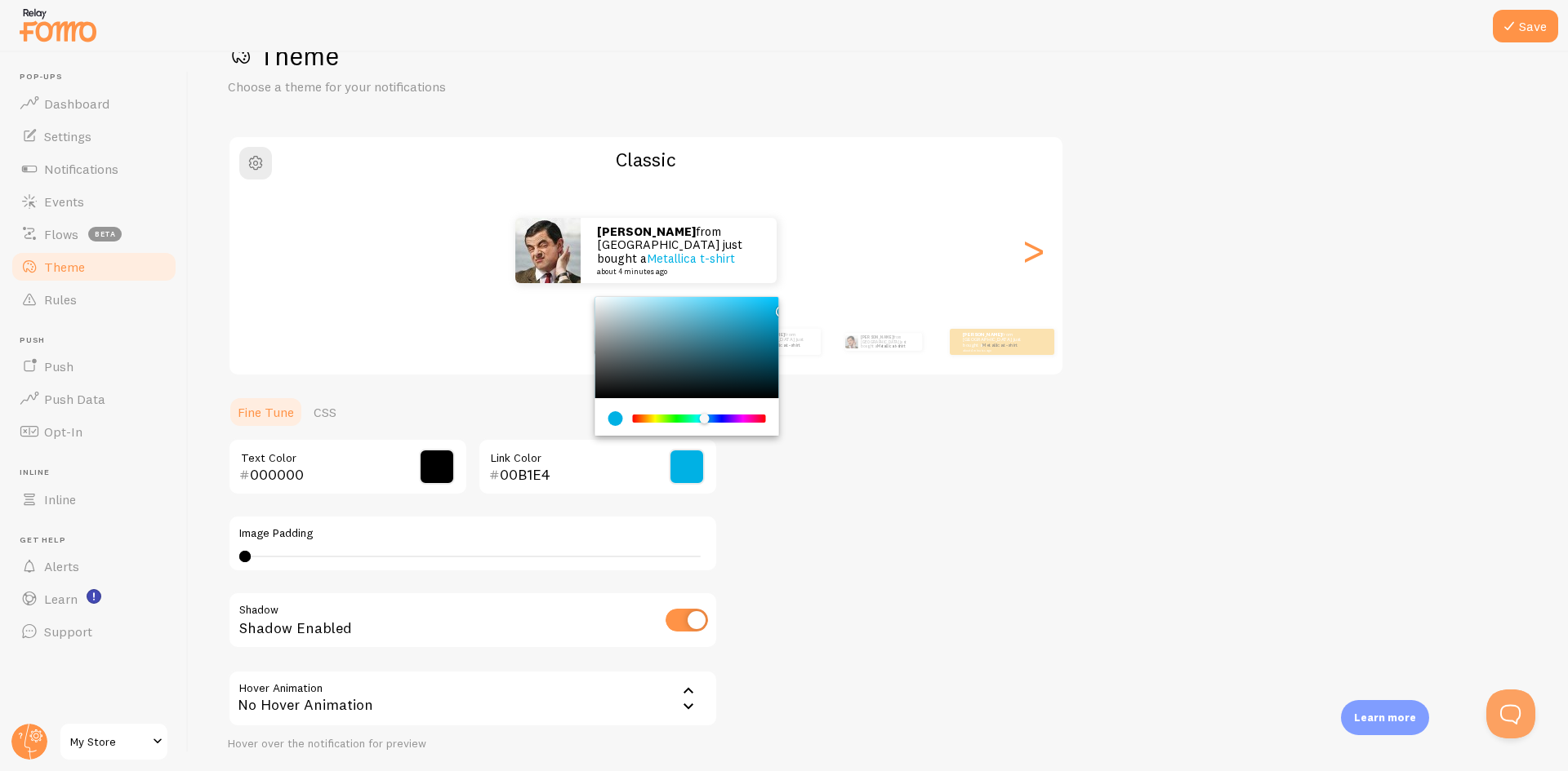
click at [704, 418] on div "Chrome color picker" at bounding box center [699, 418] width 130 height 8
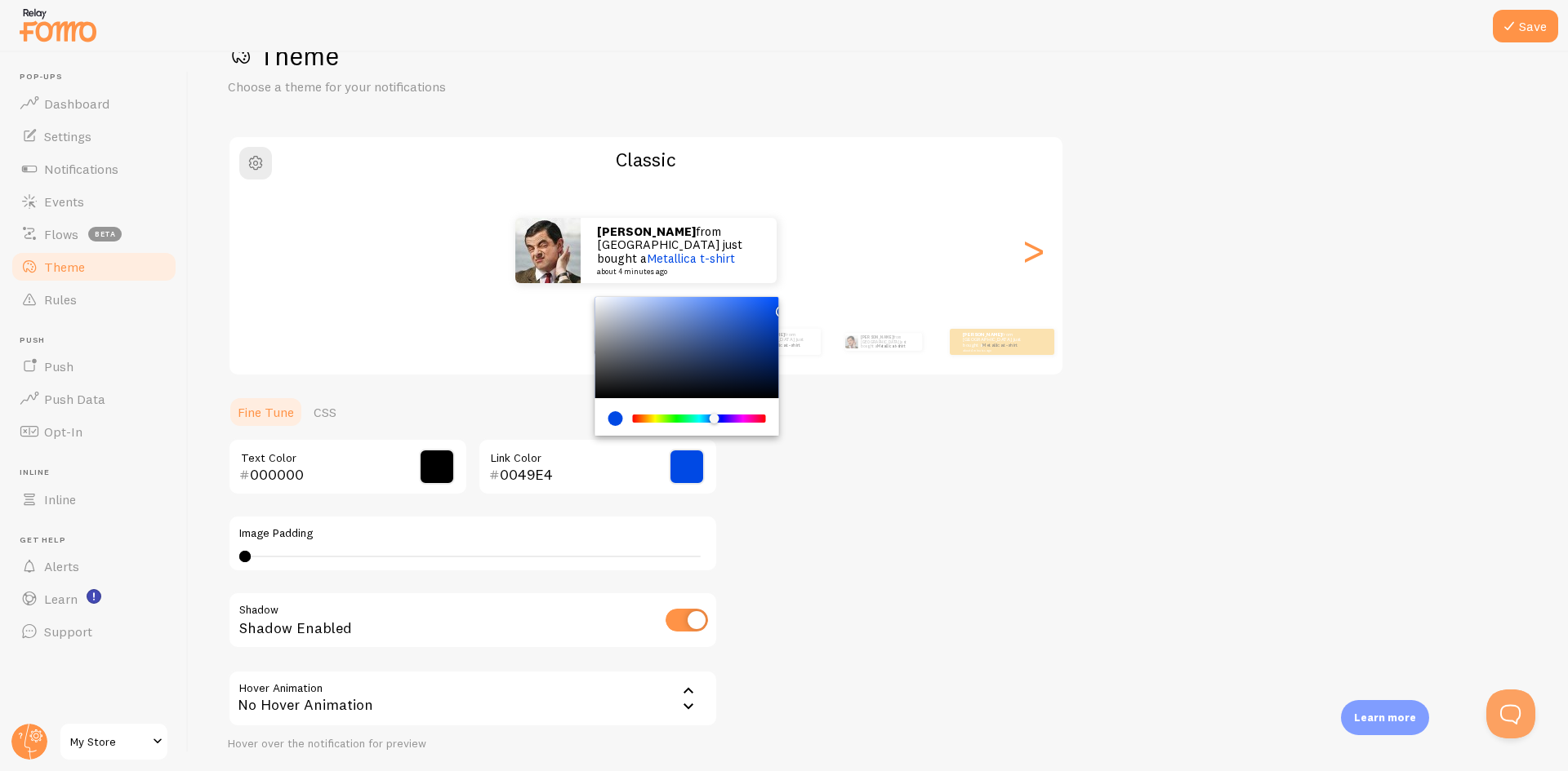
click at [714, 415] on div "Chrome color picker" at bounding box center [719, 419] width 10 height 11
type input "0053FF"
drag, startPoint x: 772, startPoint y: 331, endPoint x: 781, endPoint y: 292, distance: 40.0
click at [781, 292] on div "Theme Choose a theme for your notifications Classic manav from Pakistan just bo…" at bounding box center [878, 426] width 1301 height 774
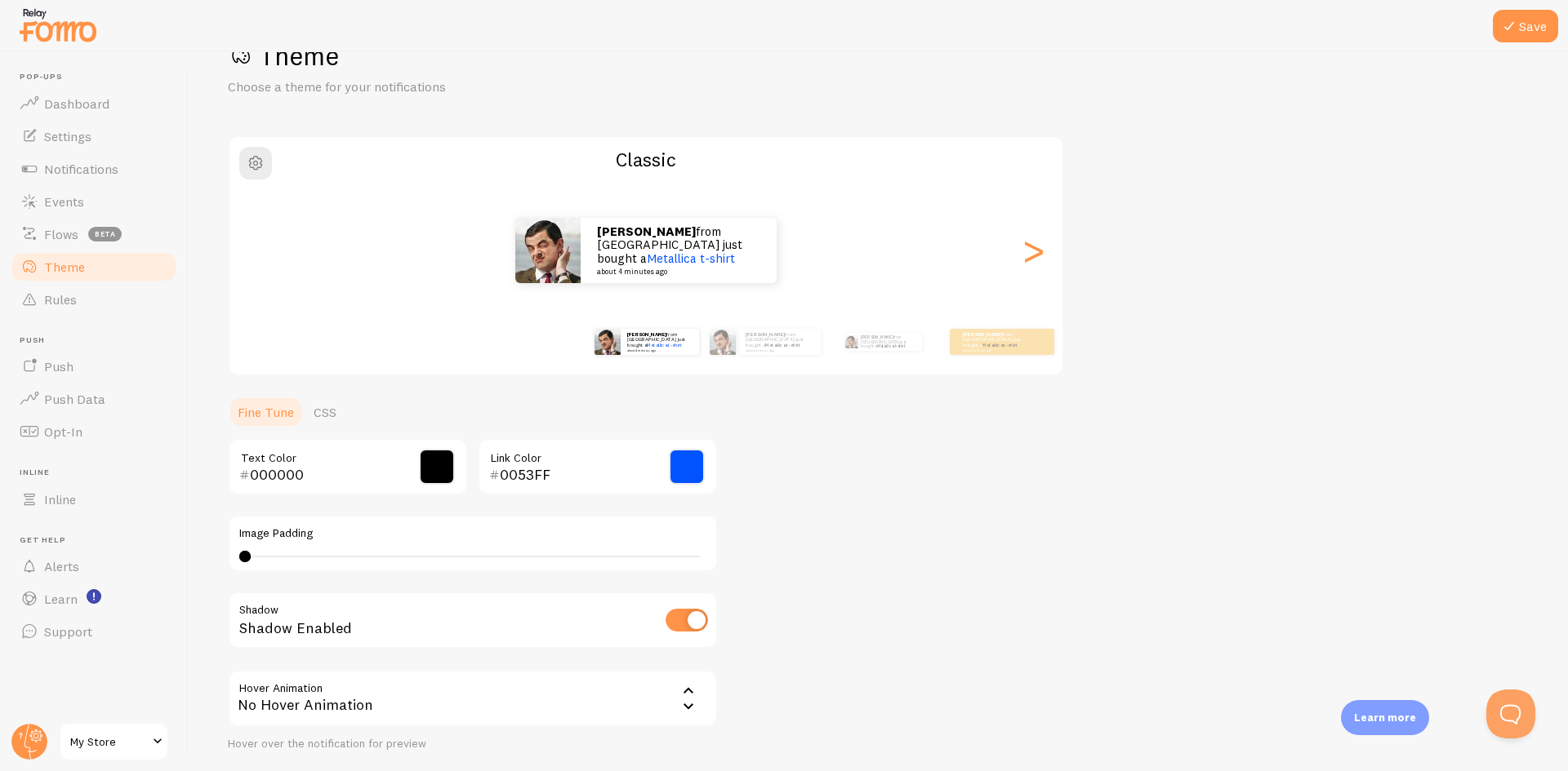
click at [857, 454] on div "Theme Choose a theme for your notifications Classic manav from Pakistan just bo…" at bounding box center [878, 426] width 1301 height 774
click at [858, 446] on div "Theme Choose a theme for your notifications Classic manav from Pakistan just bo…" at bounding box center [878, 426] width 1301 height 774
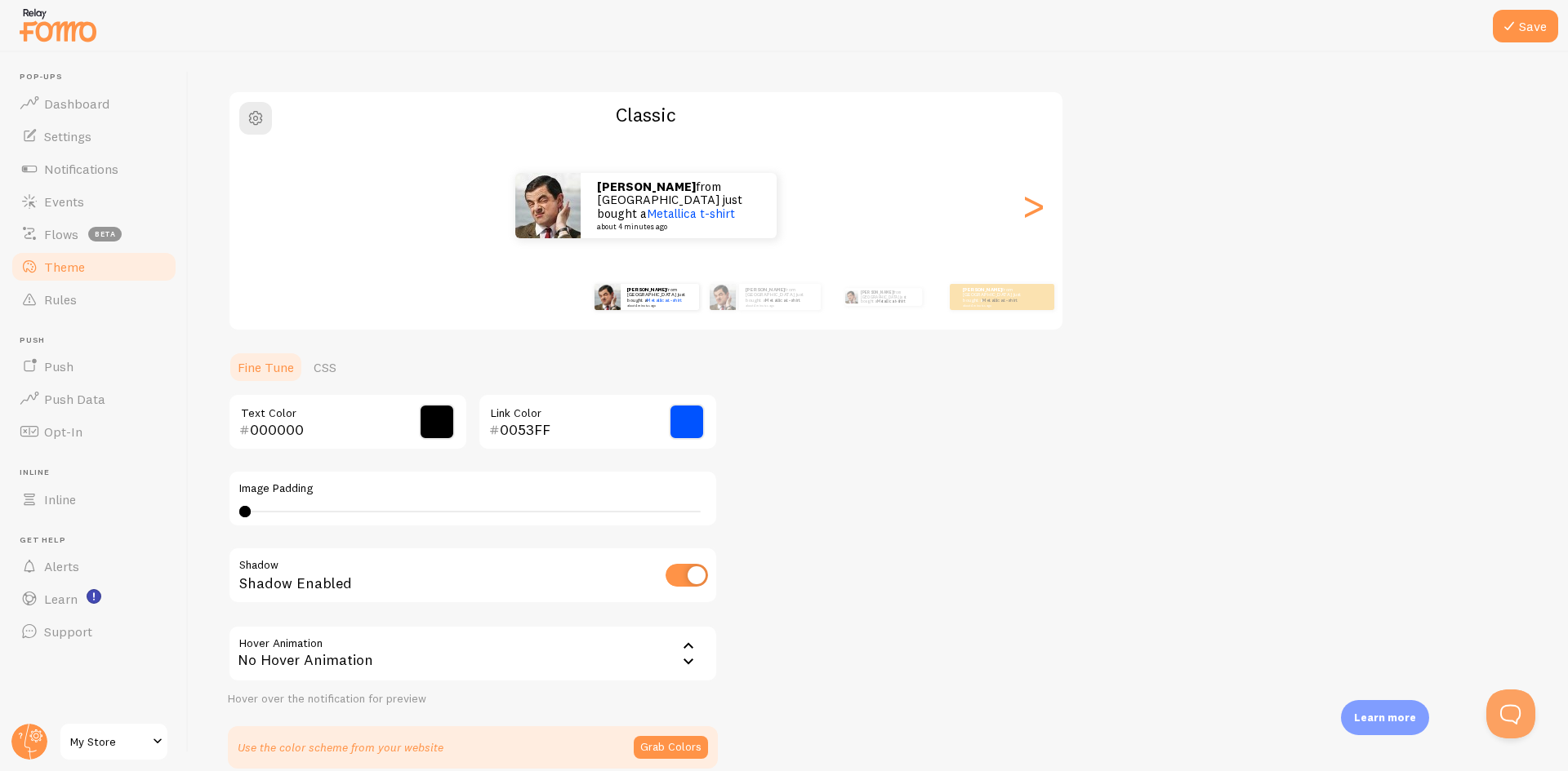
scroll to position [134, 0]
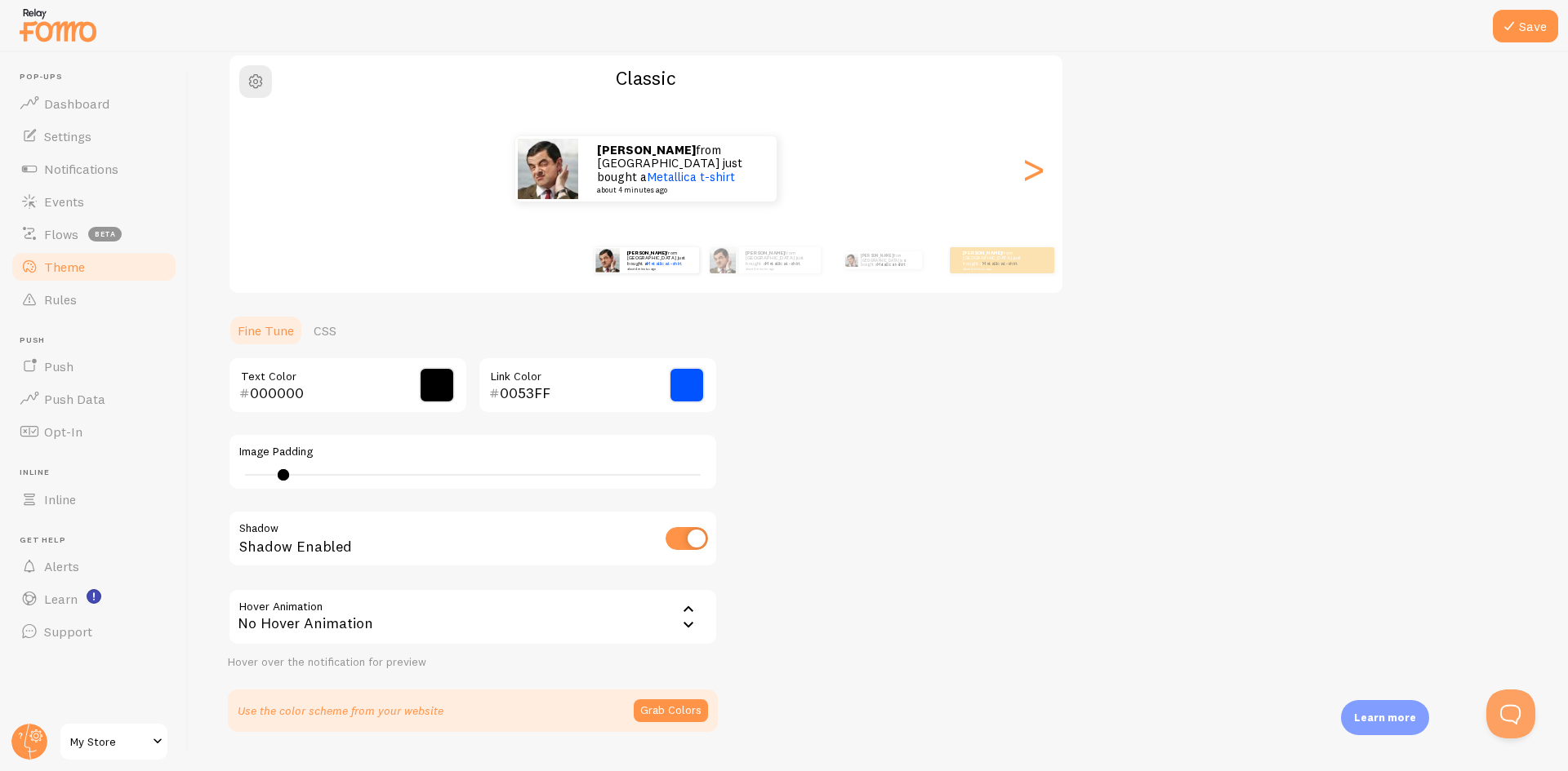
type input "1"
click at [252, 469] on div "1" at bounding box center [472, 475] width 467 height 13
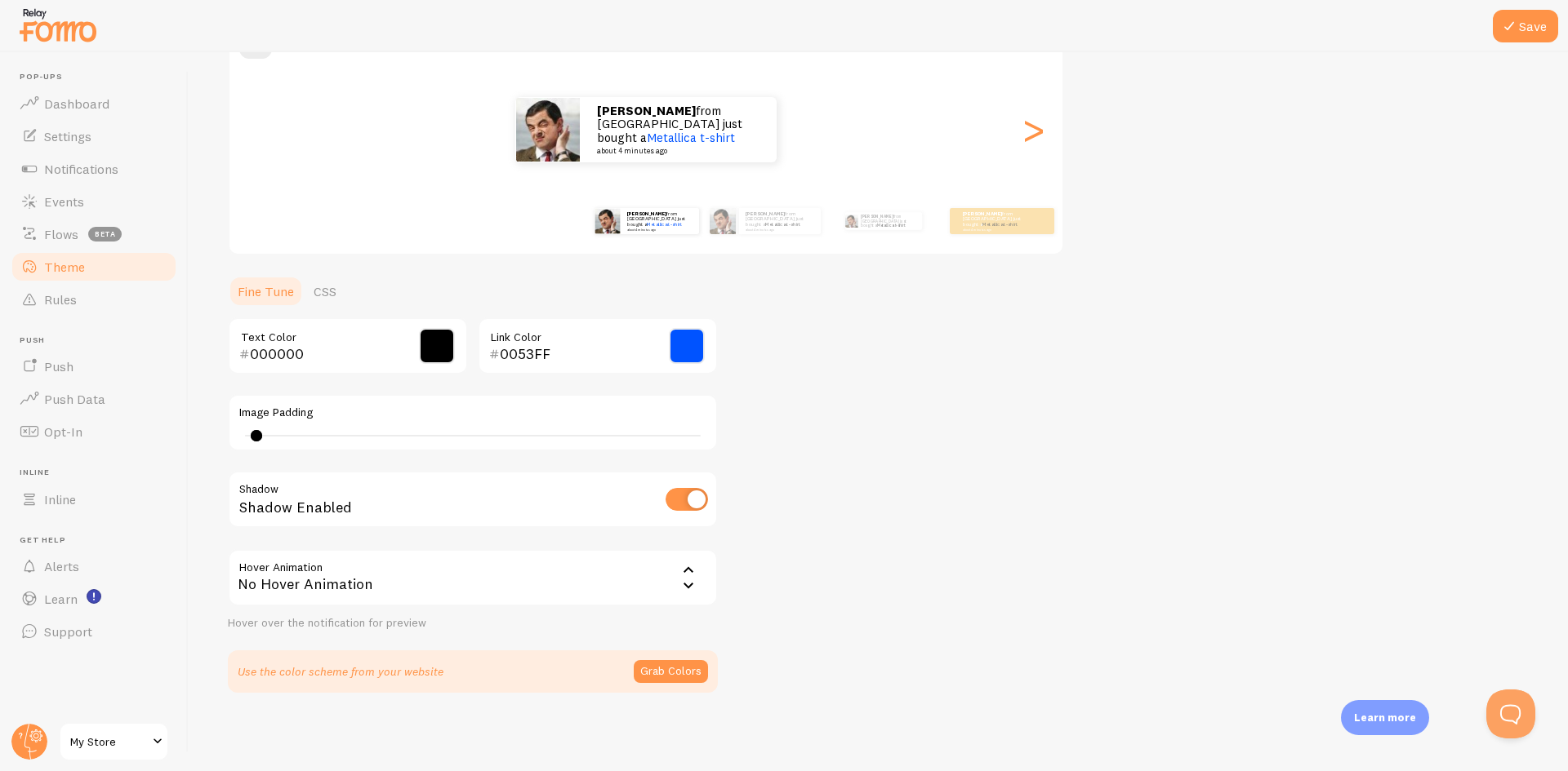
click at [689, 500] on input "checkbox" at bounding box center [686, 499] width 43 height 23
click at [688, 500] on input "checkbox" at bounding box center [686, 499] width 43 height 23
checkbox input "true"
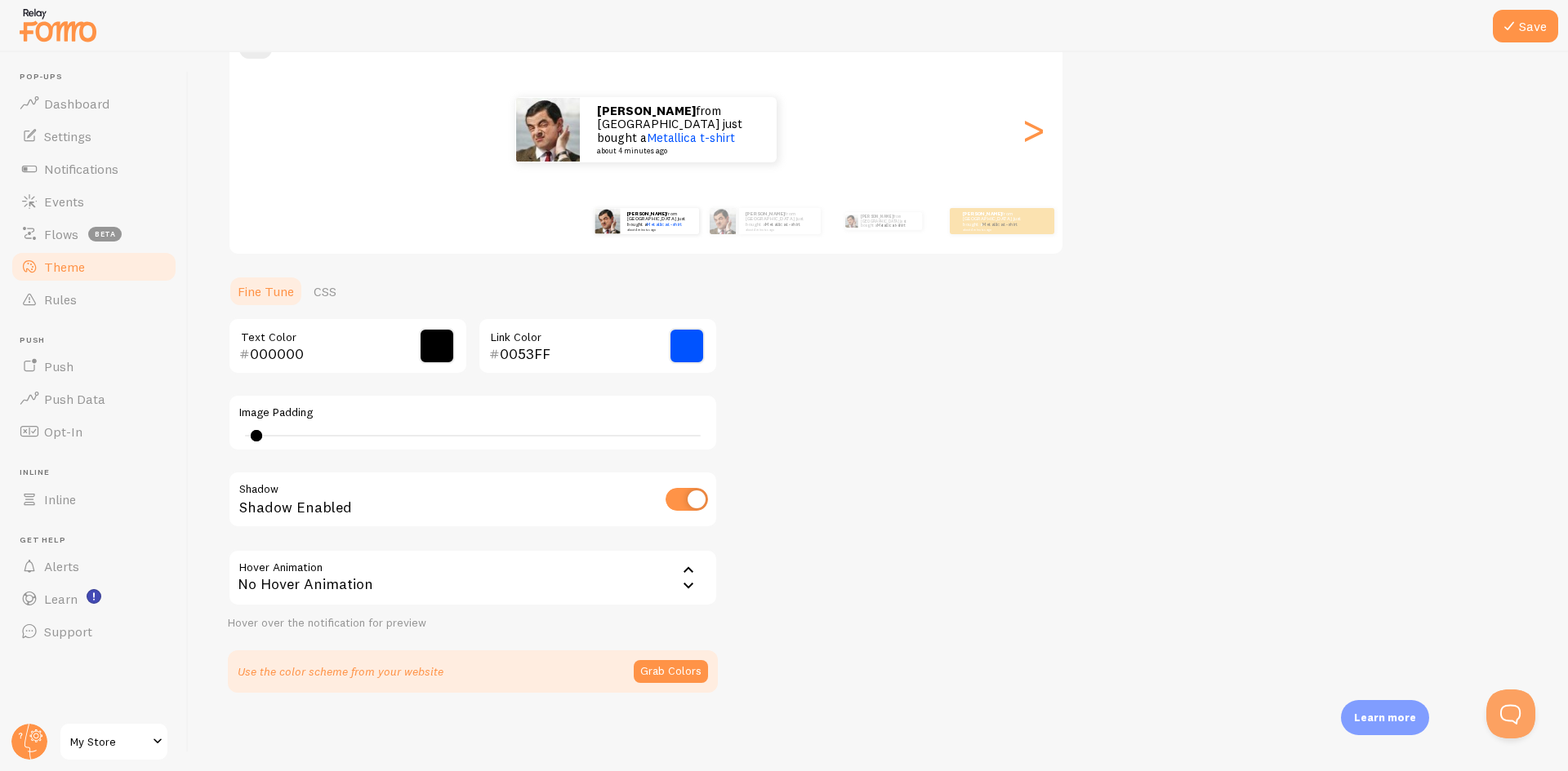
click at [567, 584] on div "No Hover Animation" at bounding box center [473, 578] width 490 height 57
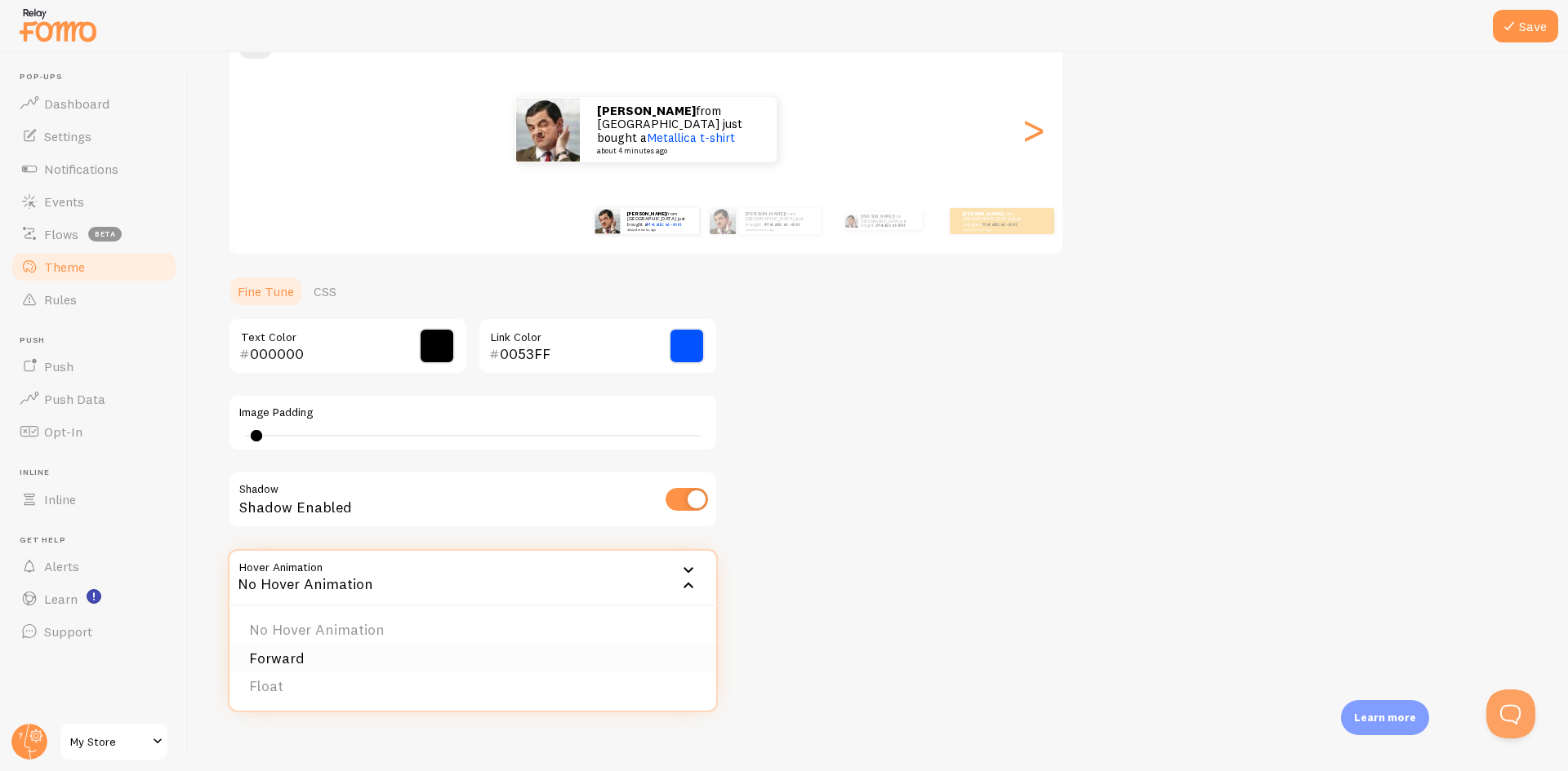
click at [275, 653] on li "Forward" at bounding box center [473, 659] width 486 height 28
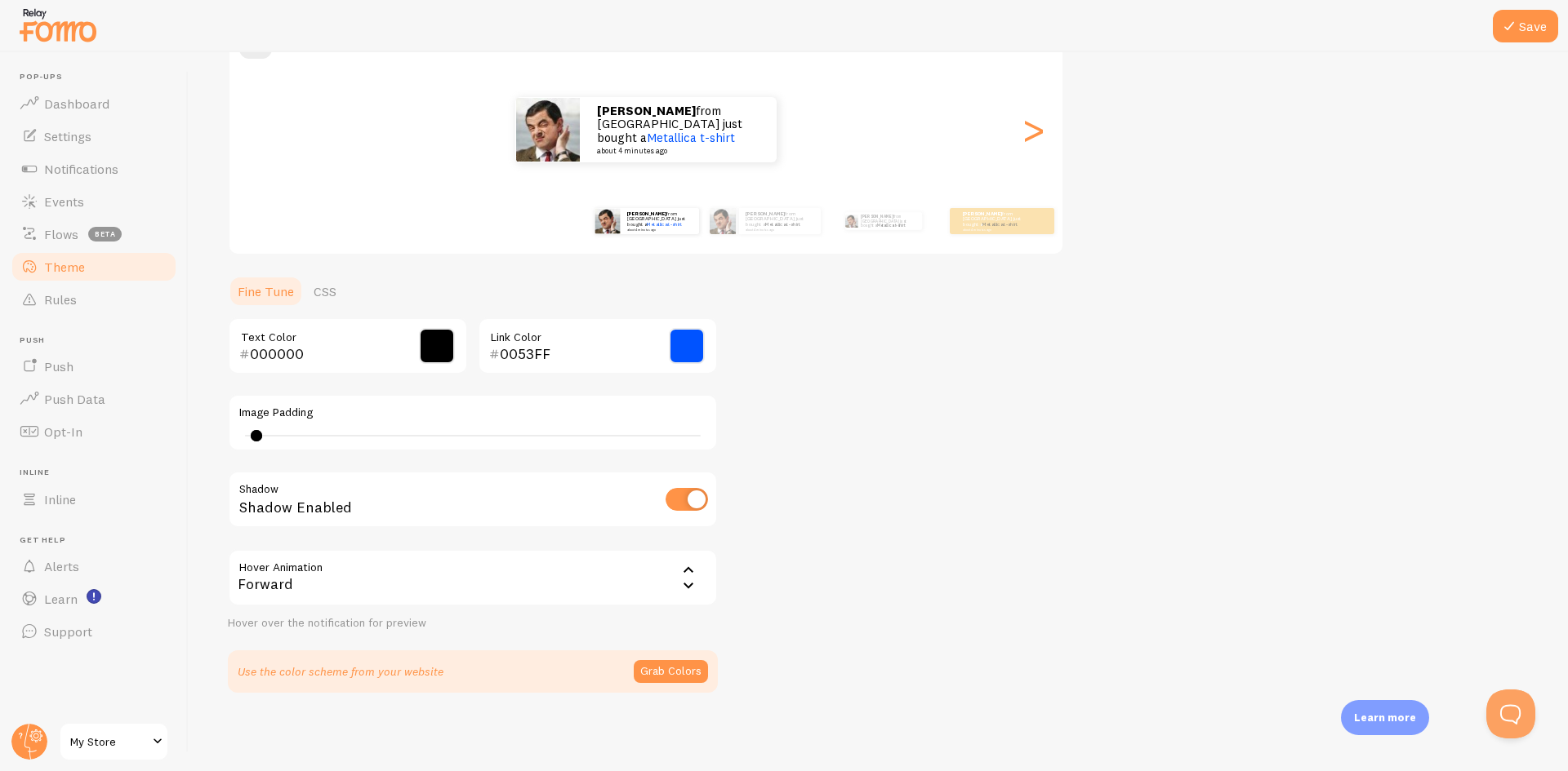
click at [357, 586] on div "Forward" at bounding box center [473, 578] width 490 height 57
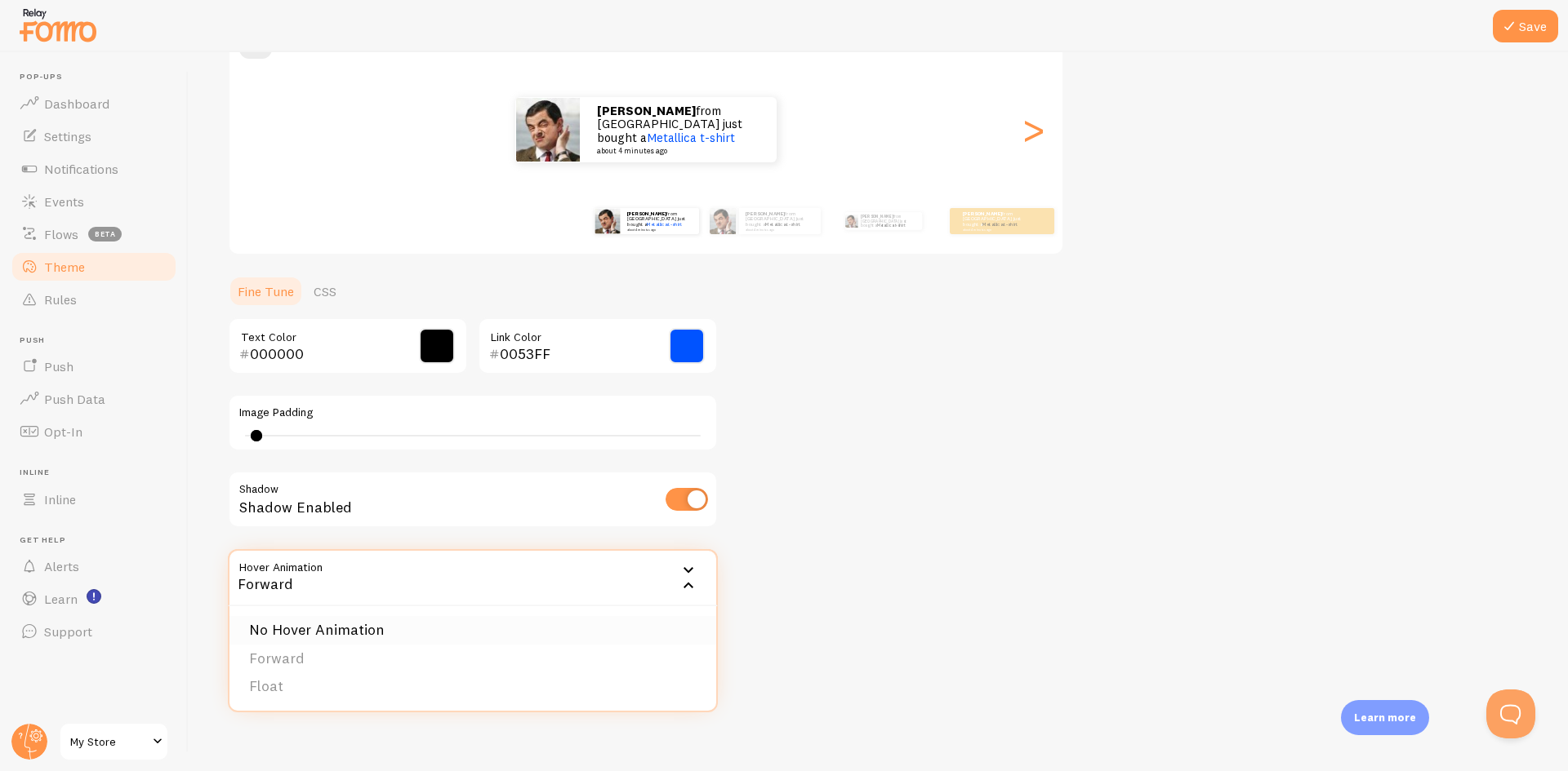
click at [331, 633] on li "No Hover Animation" at bounding box center [473, 631] width 486 height 28
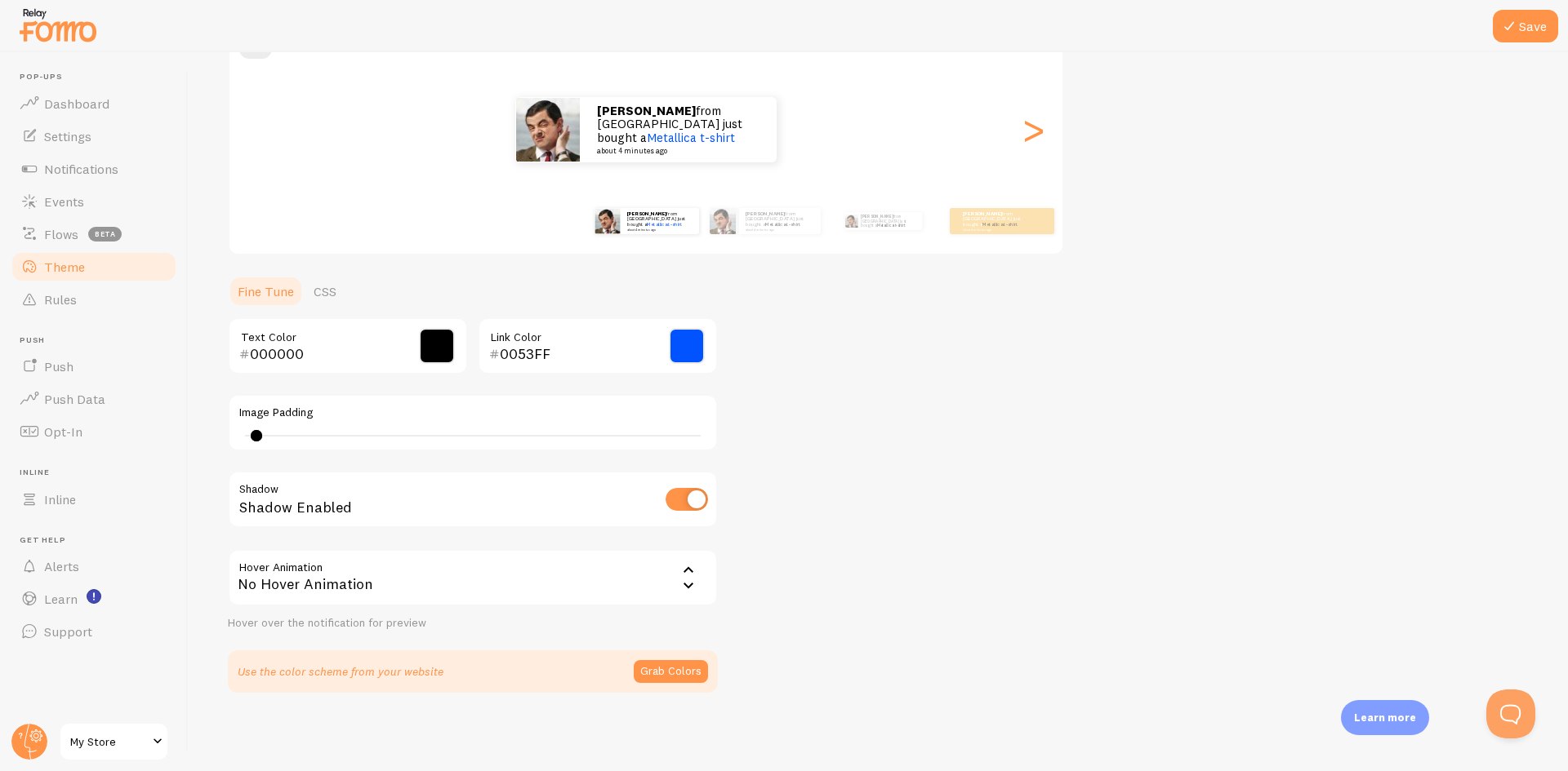
click at [407, 585] on div "No Hover Animation" at bounding box center [473, 578] width 490 height 57
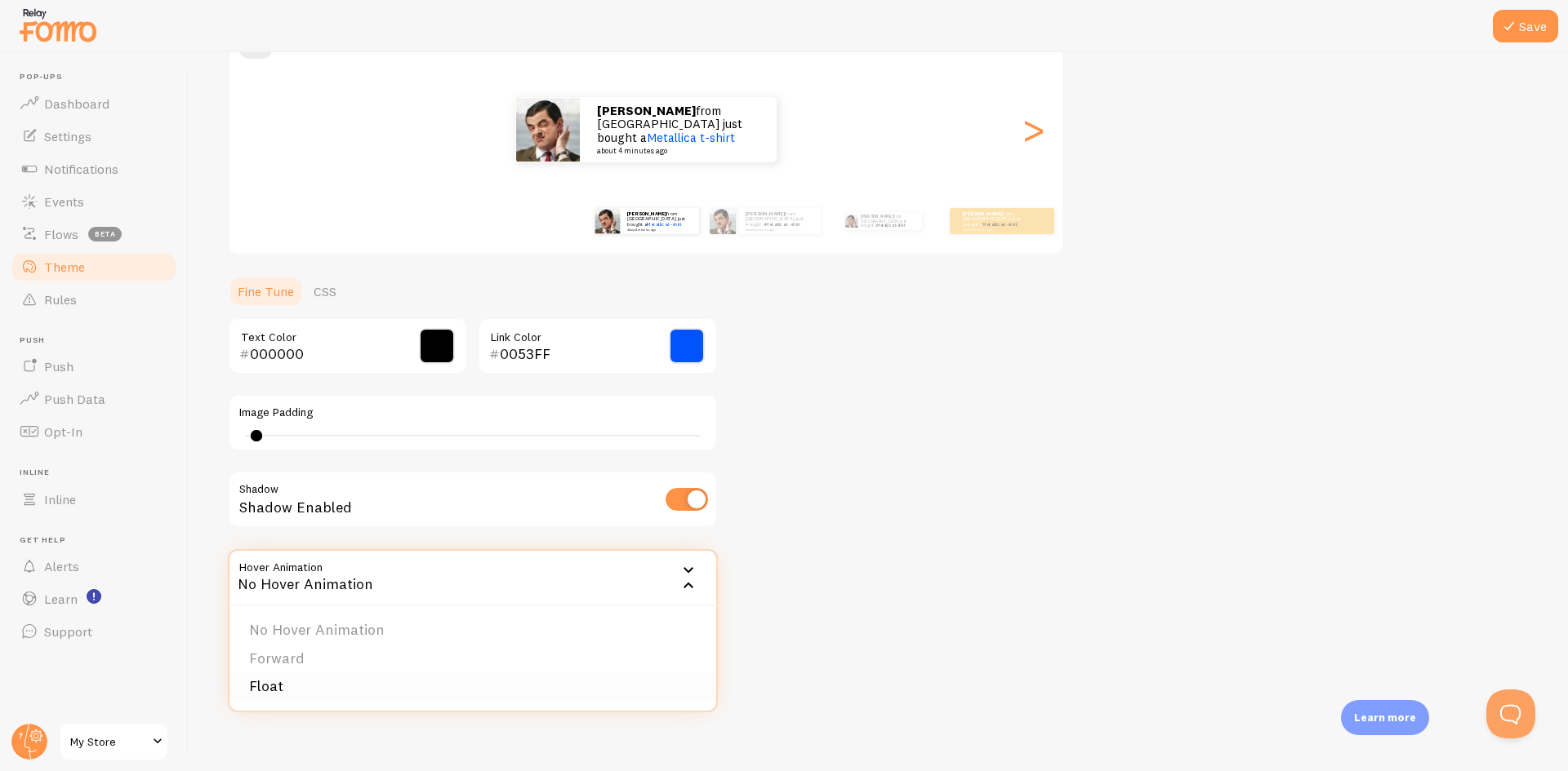
click at [293, 687] on li "Float" at bounding box center [473, 687] width 486 height 28
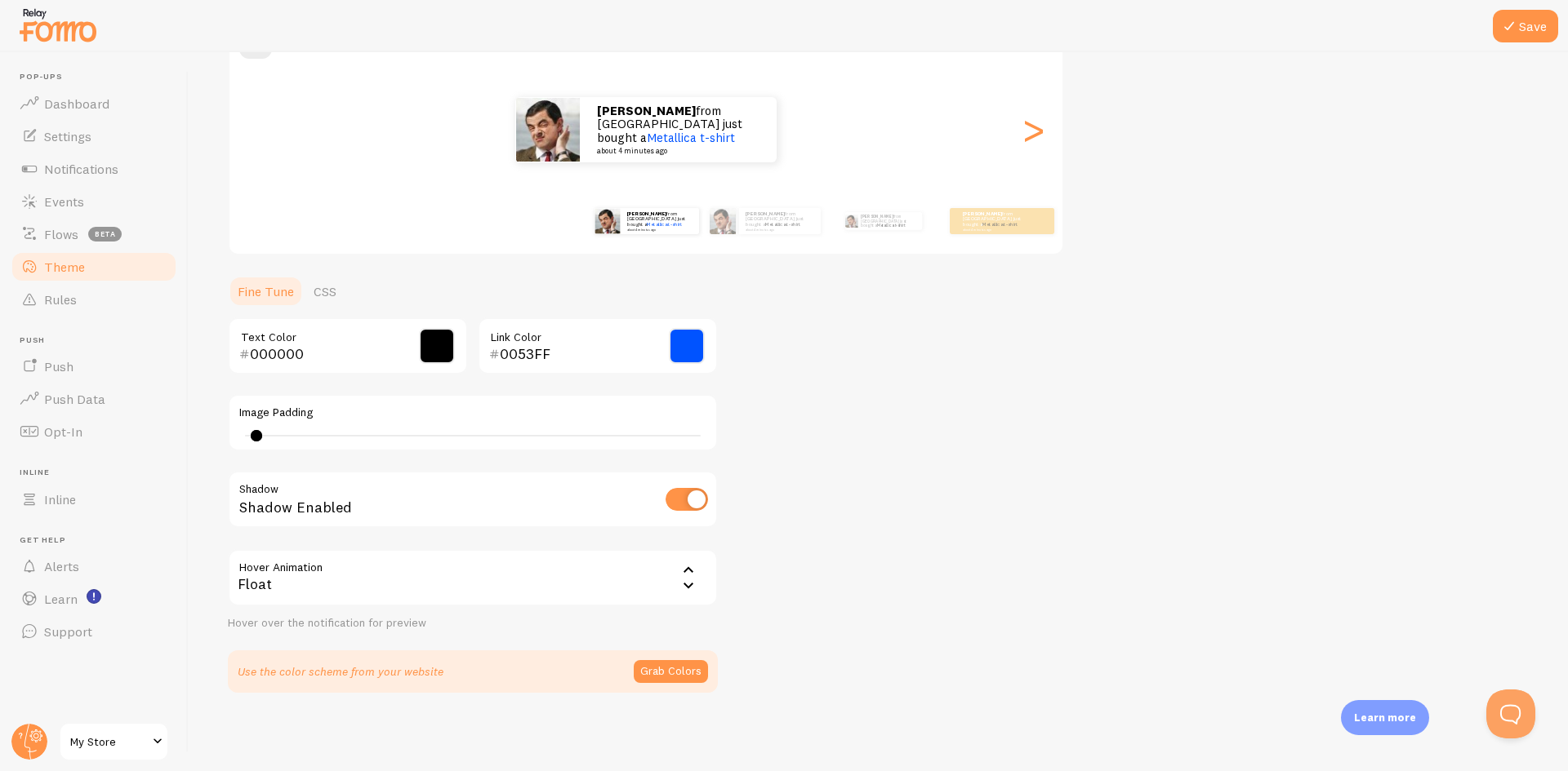
click at [405, 592] on div "Float" at bounding box center [473, 578] width 490 height 57
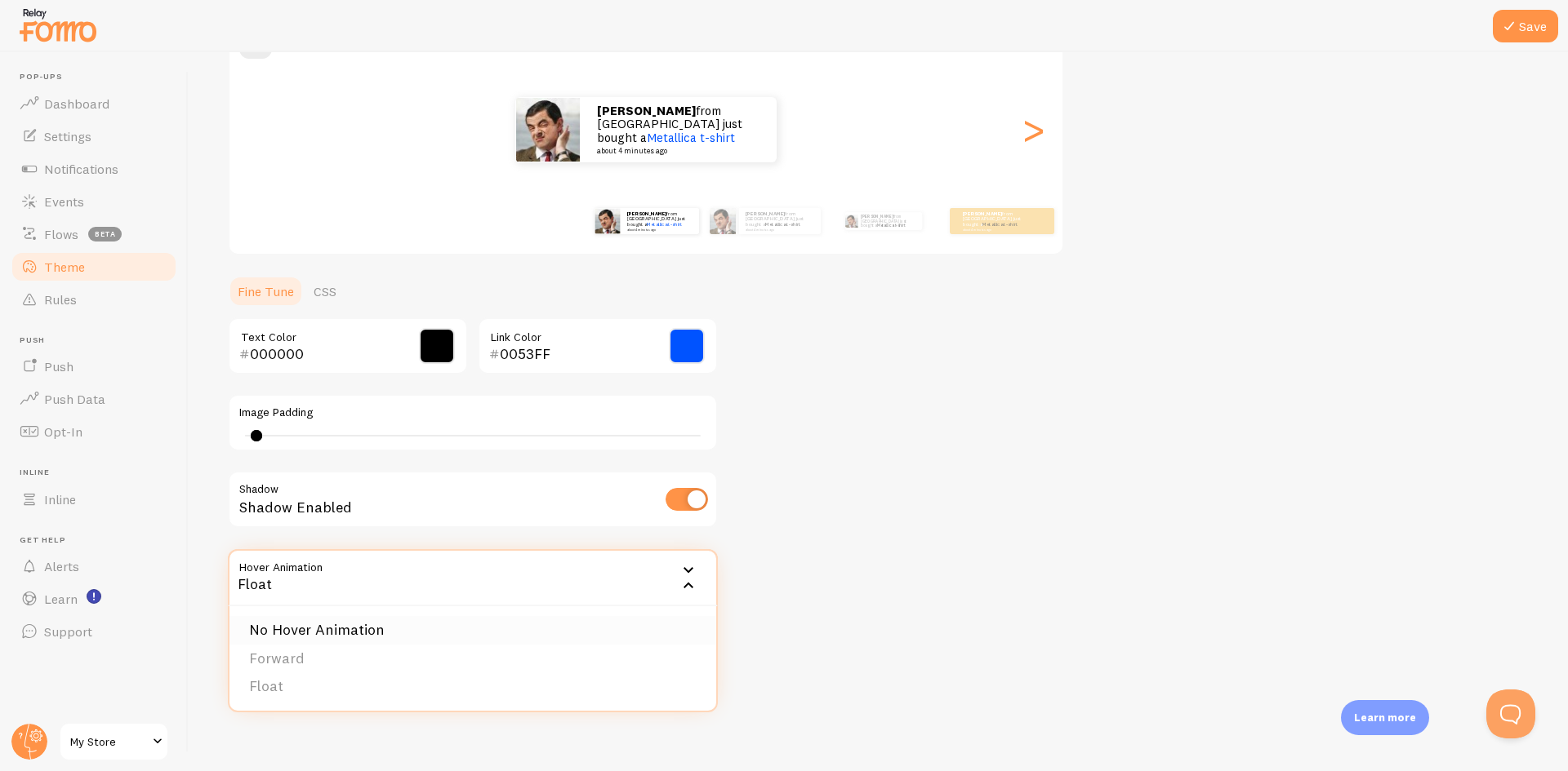
click at [330, 634] on li "No Hover Animation" at bounding box center [473, 631] width 486 height 28
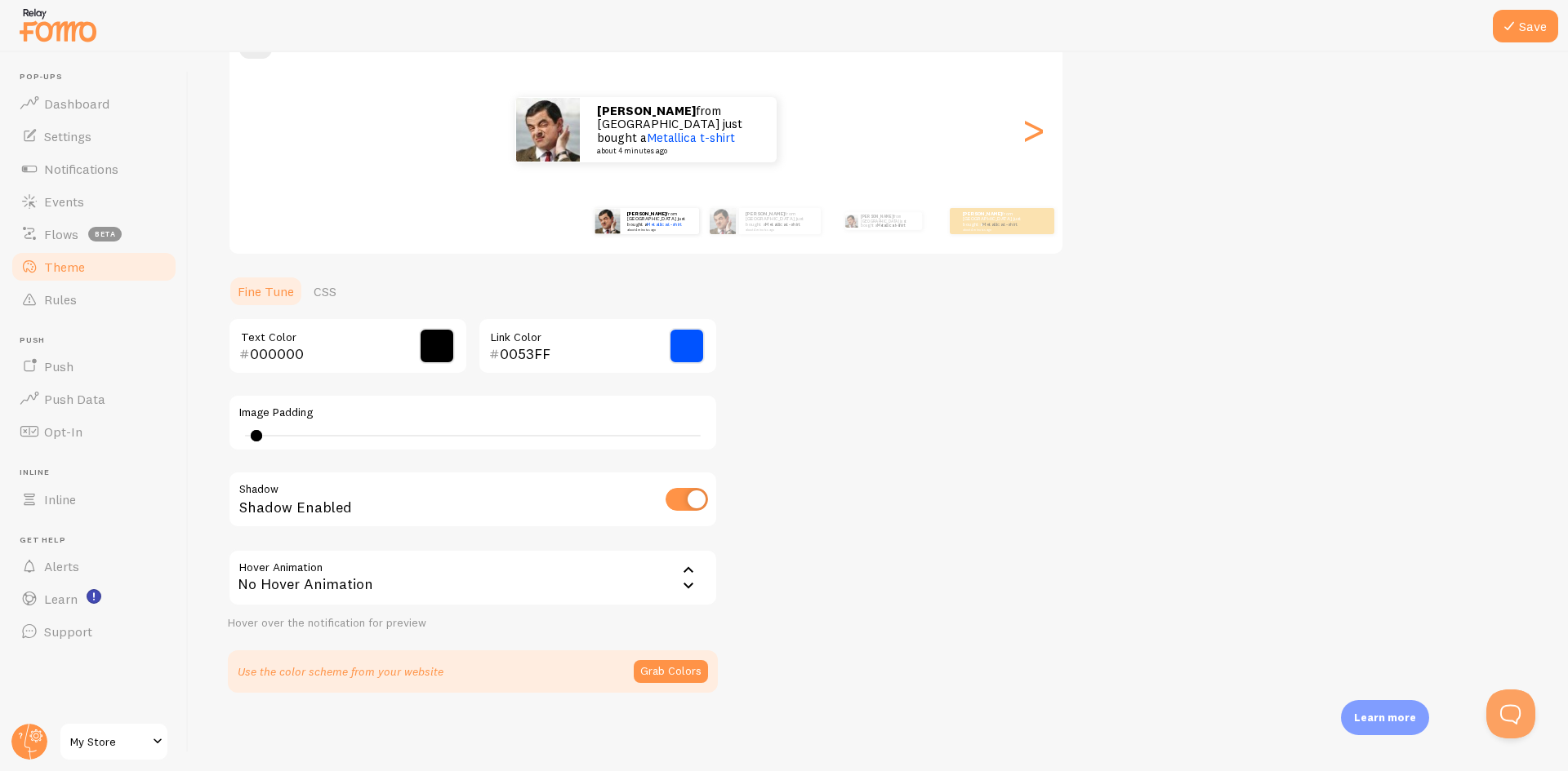
click at [843, 513] on div "Theme Choose a theme for your notifications Classic manav from Pakistan just bo…" at bounding box center [878, 305] width 1301 height 774
click at [1114, 552] on div "Theme Choose a theme for your notifications Classic manav from Pakistan just bo…" at bounding box center [878, 305] width 1301 height 774
click at [1531, 29] on button "Save" at bounding box center [1525, 26] width 65 height 33
click at [1394, 290] on div "Theme Choose a theme for your notifications Classic manav from Pakistan just bo…" at bounding box center [878, 305] width 1301 height 774
click at [82, 136] on span "Settings" at bounding box center [68, 136] width 48 height 17
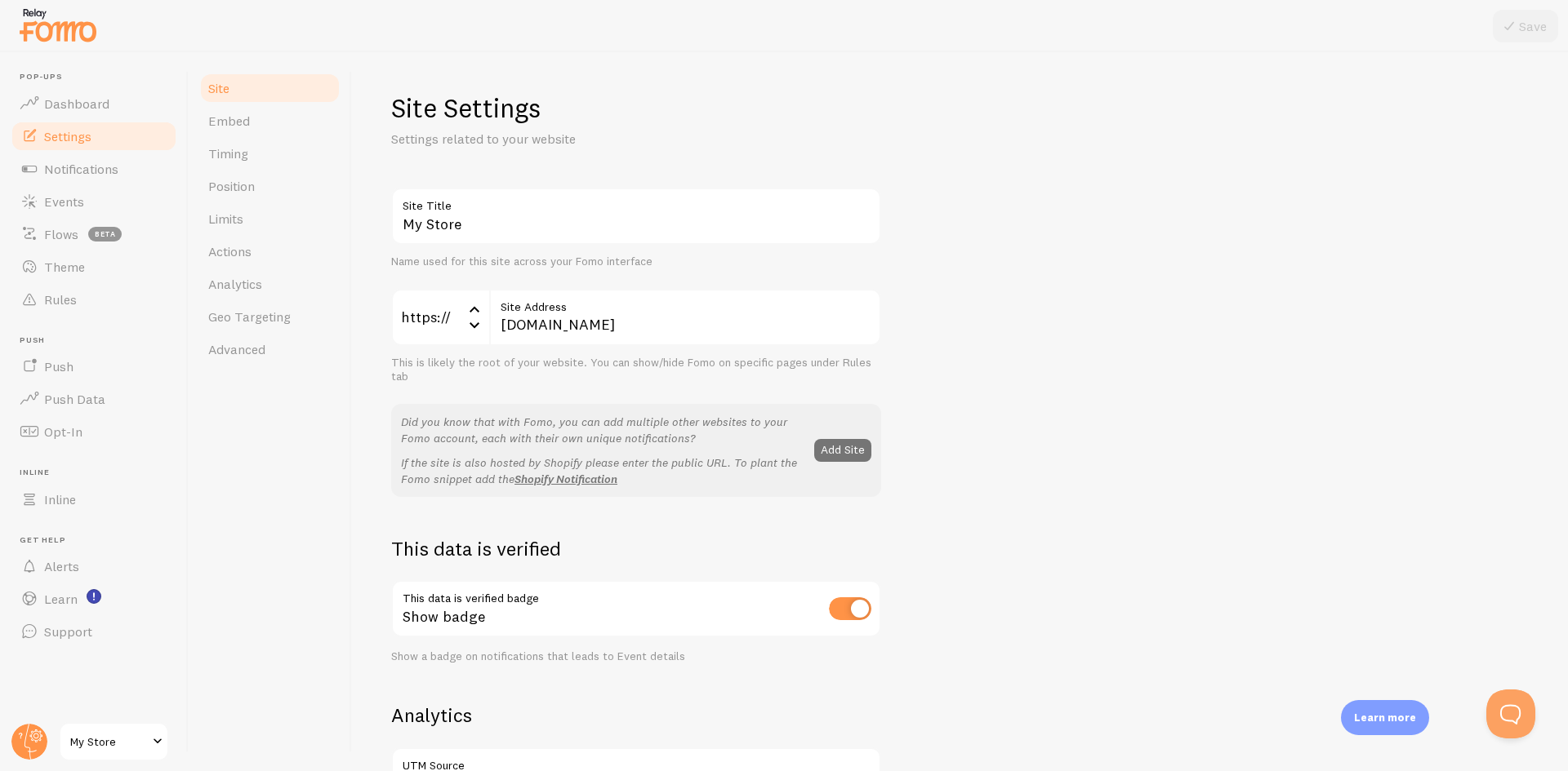
click at [74, 126] on link "Settings" at bounding box center [94, 136] width 168 height 33
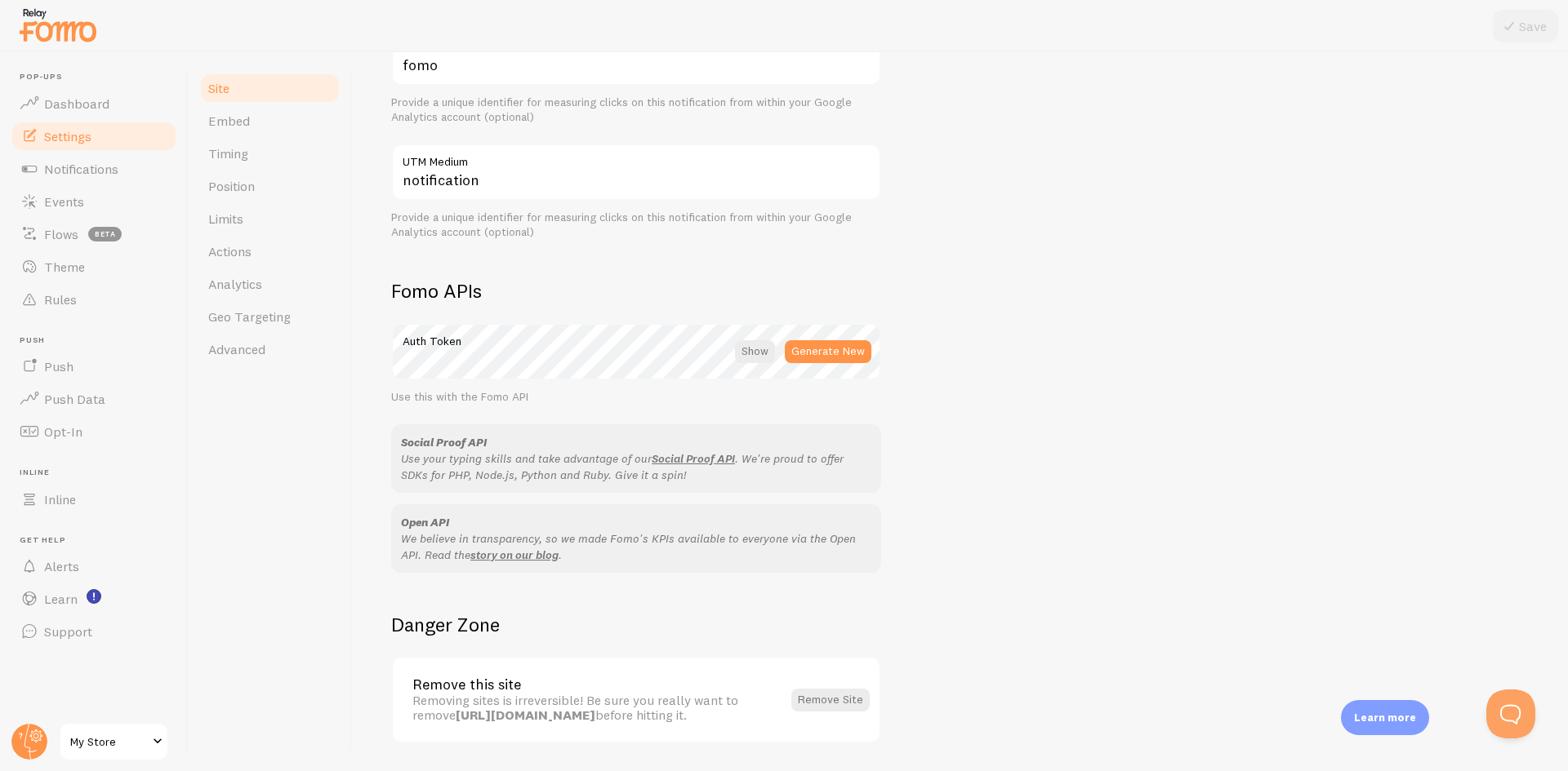
scroll to position [769, 0]
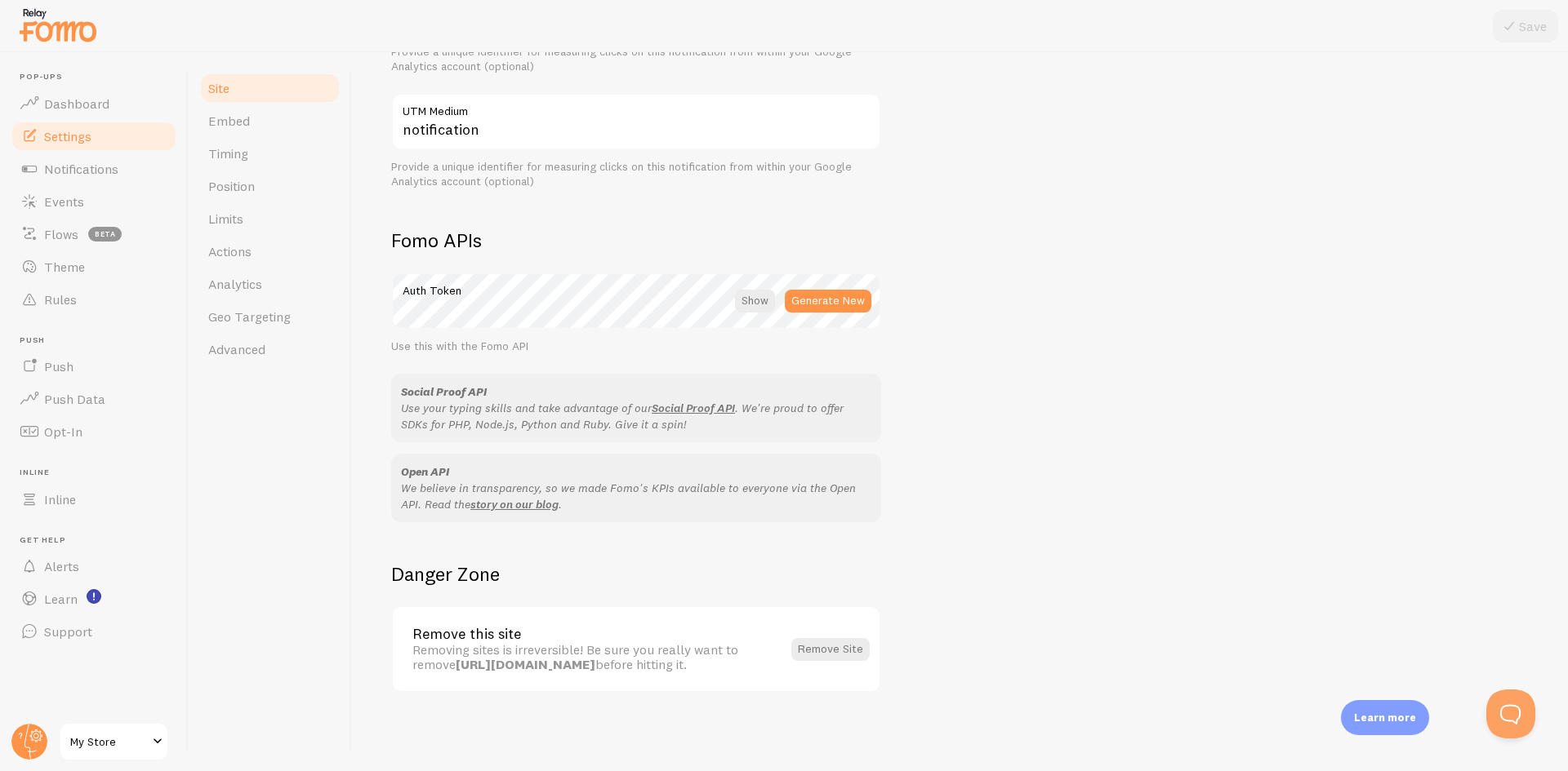
click at [1049, 606] on div "Site Settings Settings related to your website My Store Site Title Name used fo…" at bounding box center [960, 8] width 1138 height 1372
drag, startPoint x: 445, startPoint y: 635, endPoint x: 532, endPoint y: 634, distance: 87.0
click at [532, 634] on div "Remove this site" at bounding box center [597, 634] width 369 height 15
drag, startPoint x: 459, startPoint y: 648, endPoint x: 611, endPoint y: 649, distance: 152.0
click at [611, 649] on div "Removing sites is irreversible! Be sure you really want to remove https://ramsp…" at bounding box center [597, 657] width 369 height 30
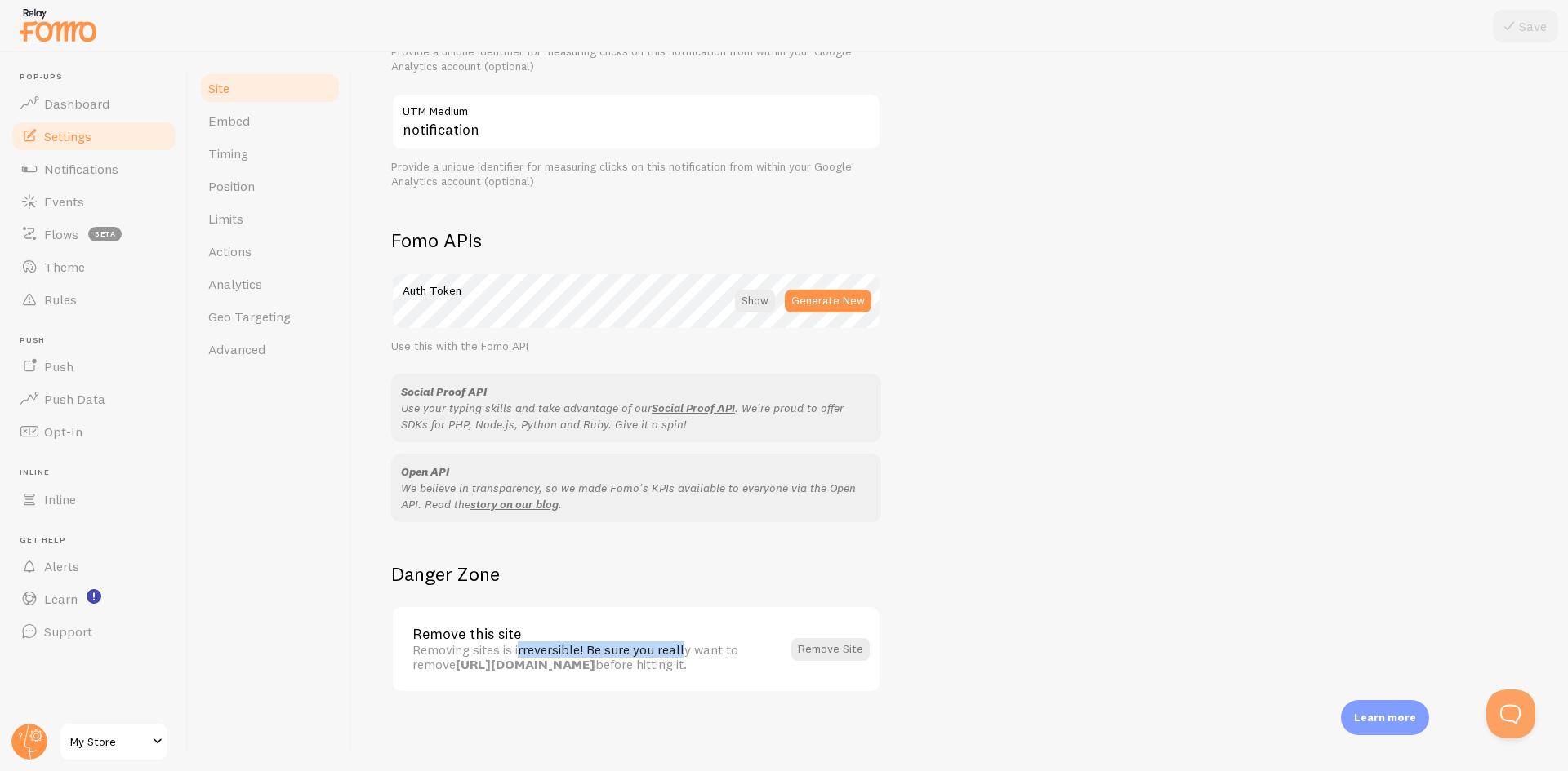
click at [611, 649] on div "Removing sites is irreversible! Be sure you really want to remove https://ramsp…" at bounding box center [597, 657] width 369 height 30
drag, startPoint x: 644, startPoint y: 662, endPoint x: 660, endPoint y: 660, distance: 16.1
click at [660, 660] on div "Removing sites is irreversible! Be sure you really want to remove https://ramsp…" at bounding box center [597, 657] width 369 height 30
click at [1055, 563] on div "Site Settings Settings related to your website My Store Site Title Name used fo…" at bounding box center [960, 8] width 1138 height 1372
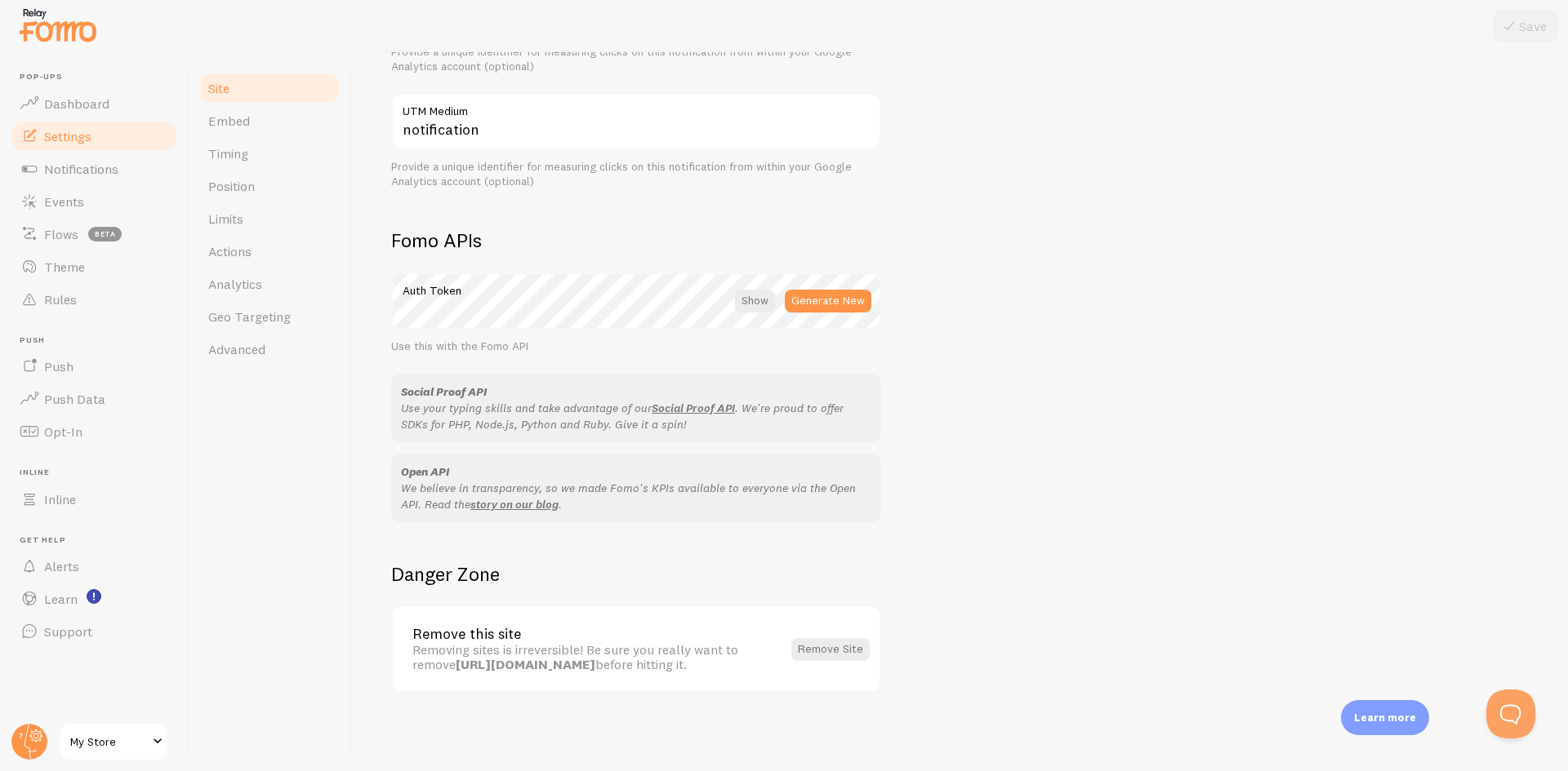
click at [243, 255] on span "Actions" at bounding box center [230, 251] width 43 height 17
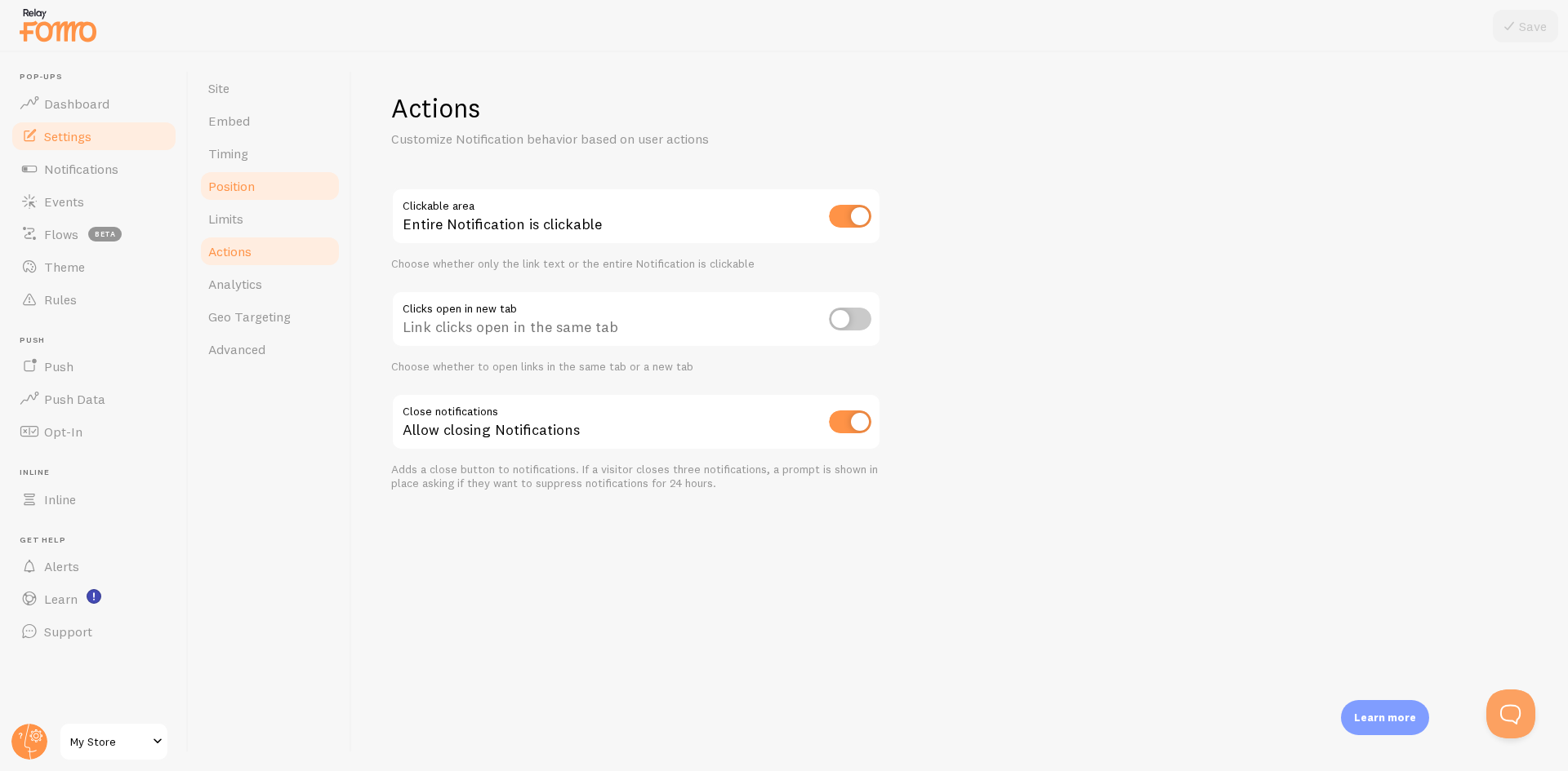
click at [242, 185] on span "Position" at bounding box center [232, 186] width 47 height 17
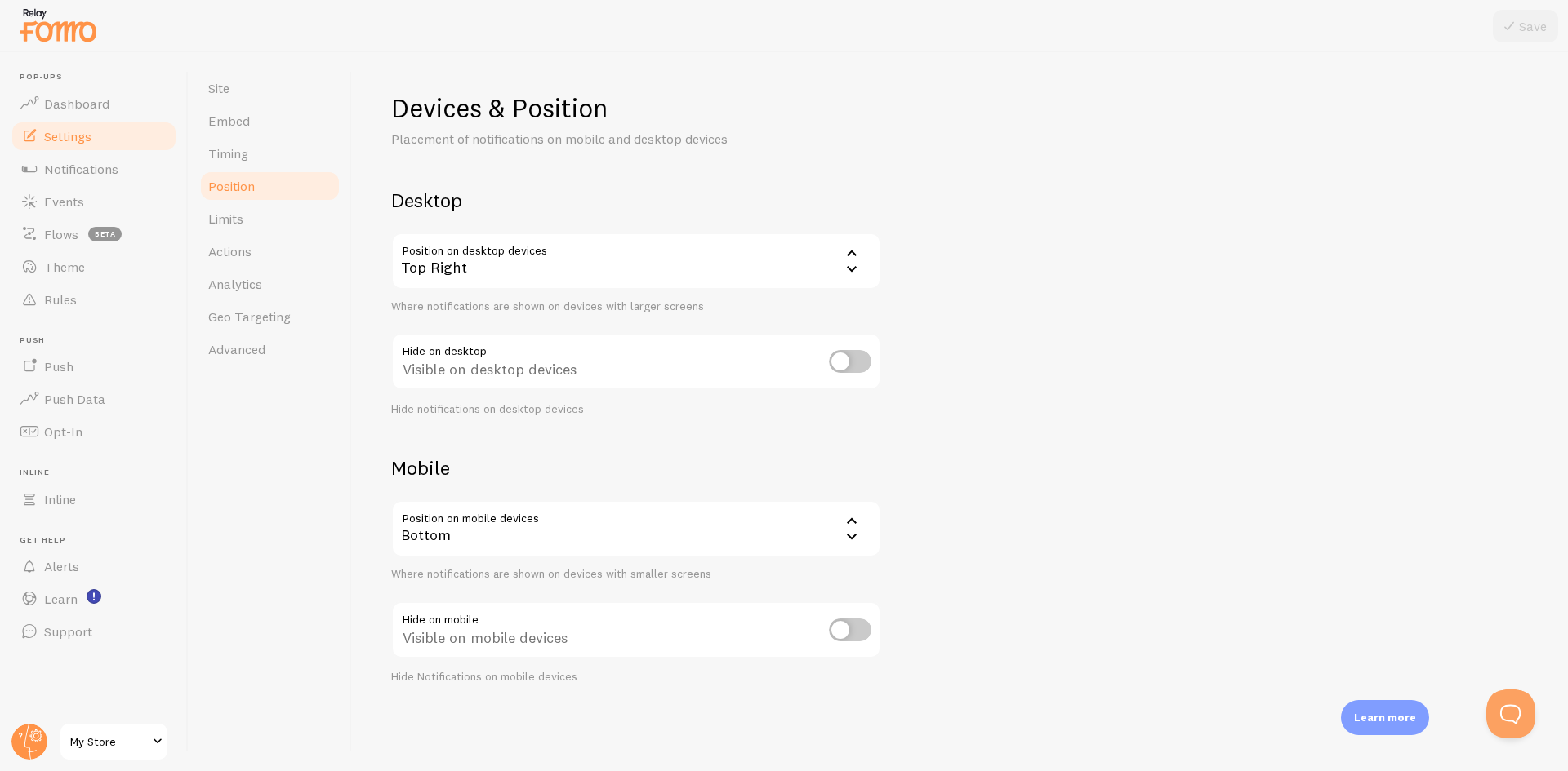
click at [510, 265] on div "Top Right" at bounding box center [636, 261] width 490 height 57
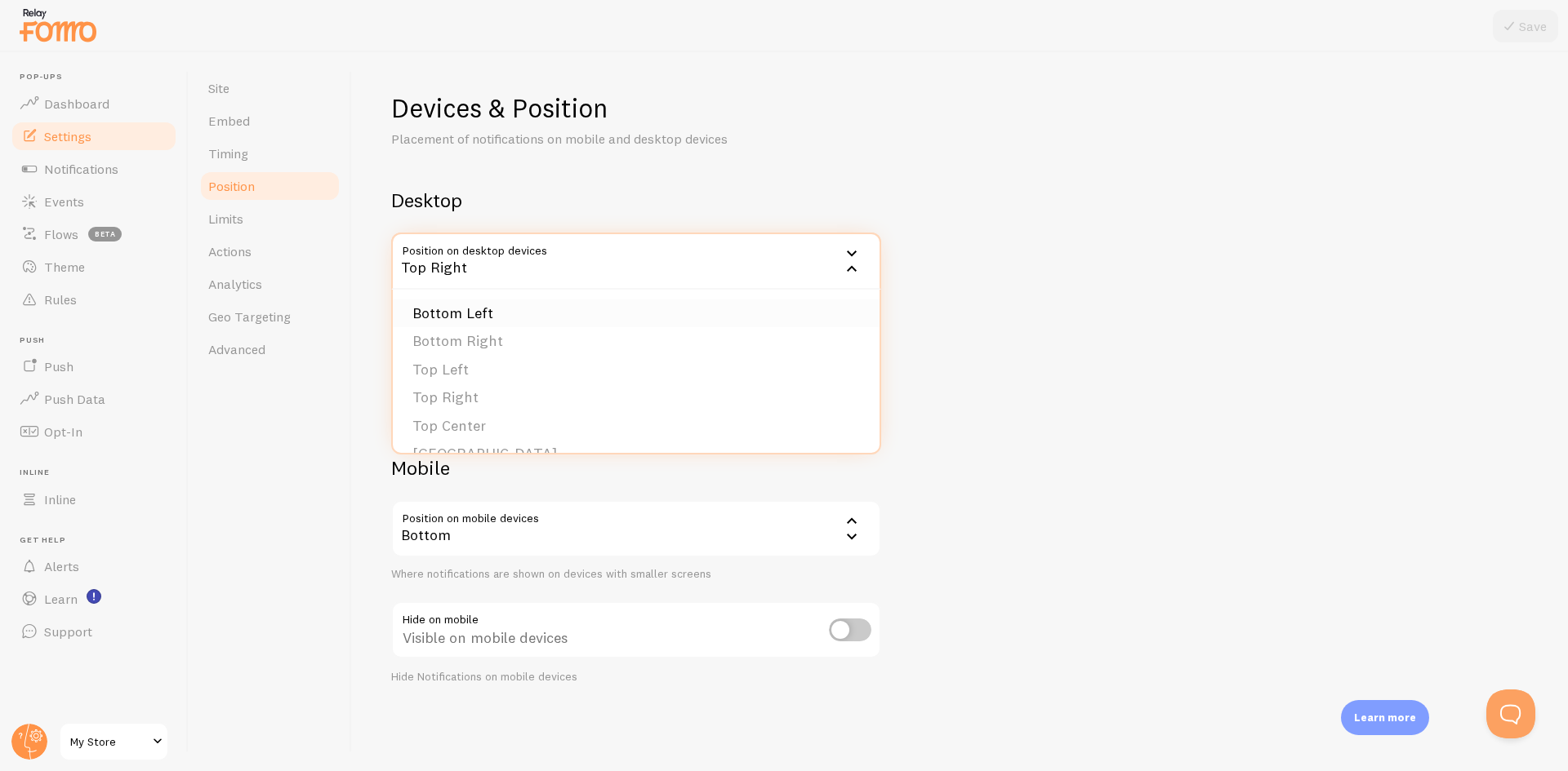
click at [485, 318] on li "Bottom Left" at bounding box center [636, 314] width 486 height 28
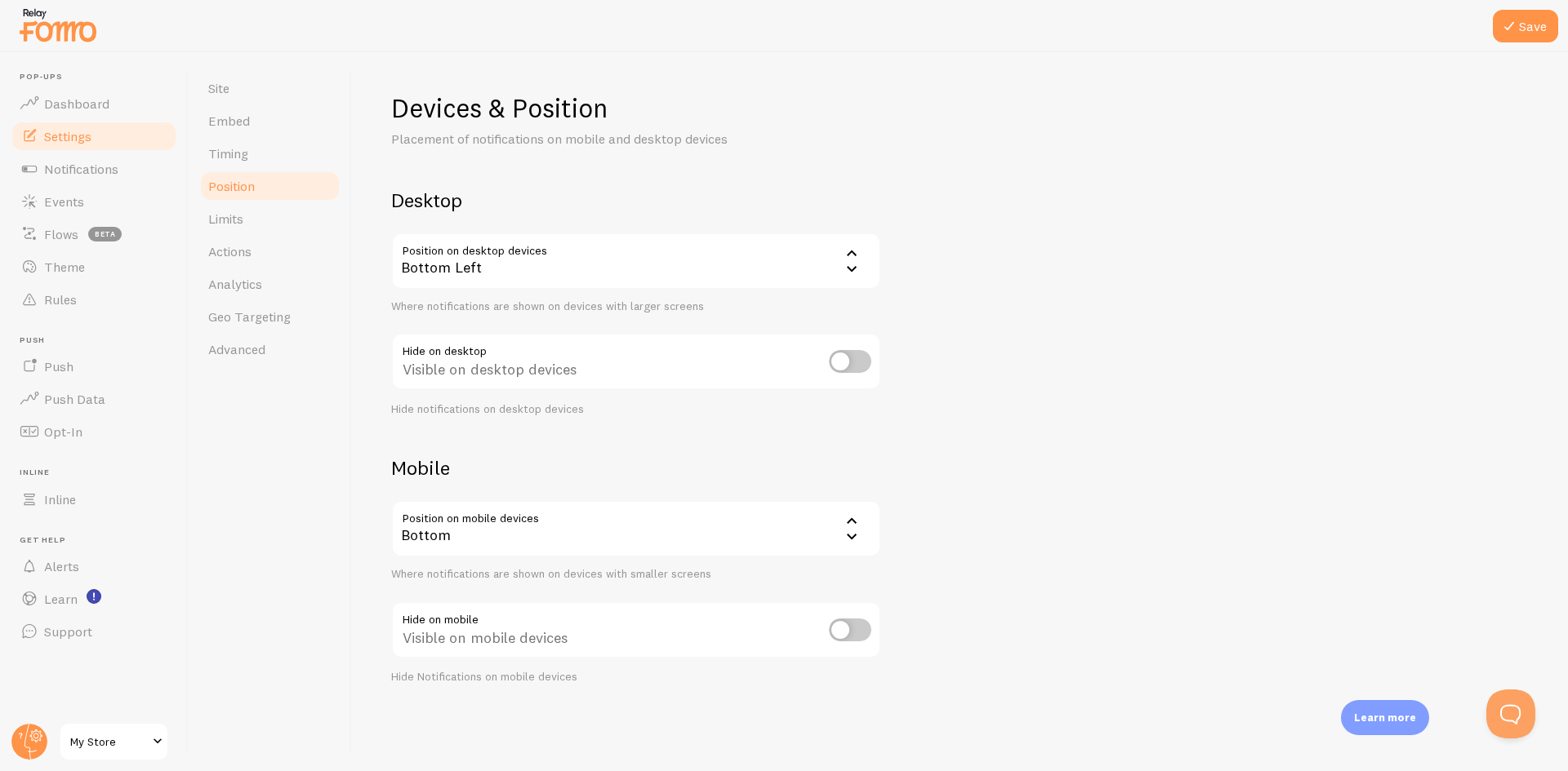
click at [854, 364] on input "checkbox" at bounding box center [850, 361] width 43 height 23
checkbox input "false"
click at [1056, 380] on div "Devices & Position Placement of notifications on mobile and desktop devices Des…" at bounding box center [960, 388] width 1138 height 593
click at [528, 535] on div "Bottom" at bounding box center [636, 529] width 490 height 57
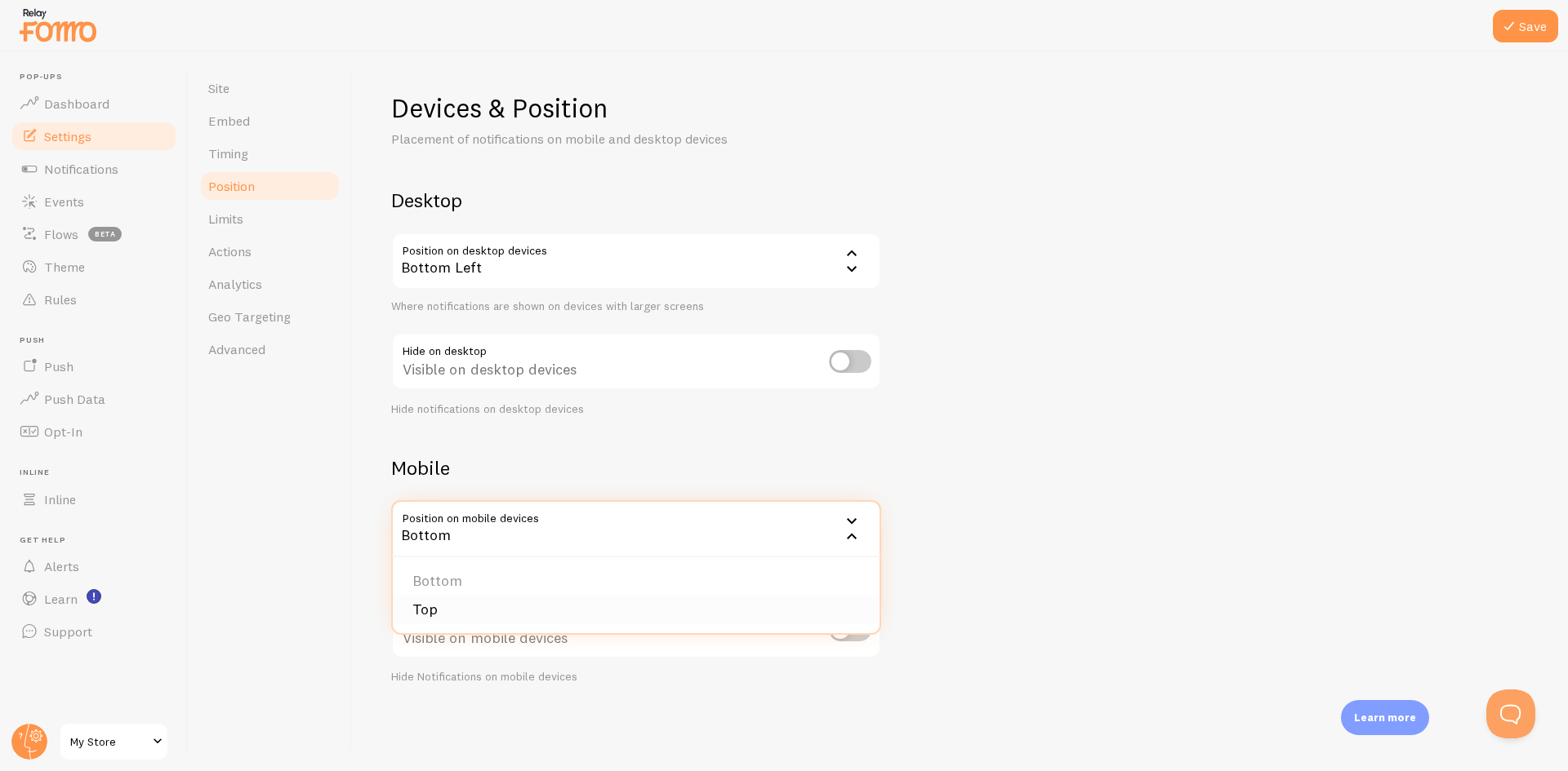
click at [460, 605] on li "Top" at bounding box center [636, 610] width 486 height 28
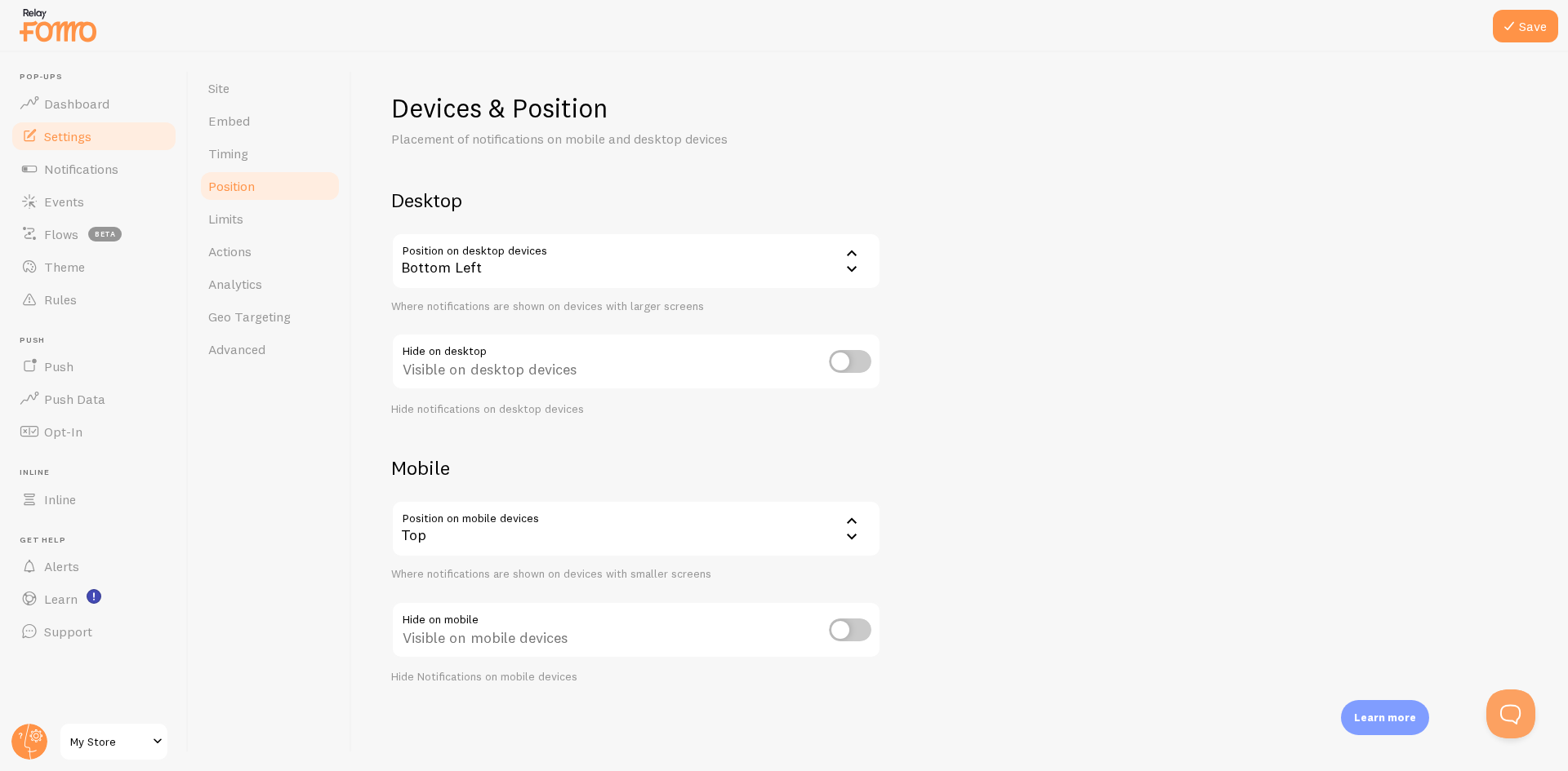
click at [1114, 401] on div "Devices & Position Placement of notifications on mobile and desktop devices Des…" at bounding box center [960, 388] width 1138 height 593
drag, startPoint x: 223, startPoint y: 160, endPoint x: 924, endPoint y: 89, distance: 704.6
click at [223, 160] on span "Timing" at bounding box center [228, 154] width 40 height 17
click at [1518, 34] on button "Save" at bounding box center [1525, 26] width 65 height 33
click at [247, 153] on span "Timing" at bounding box center [228, 154] width 40 height 17
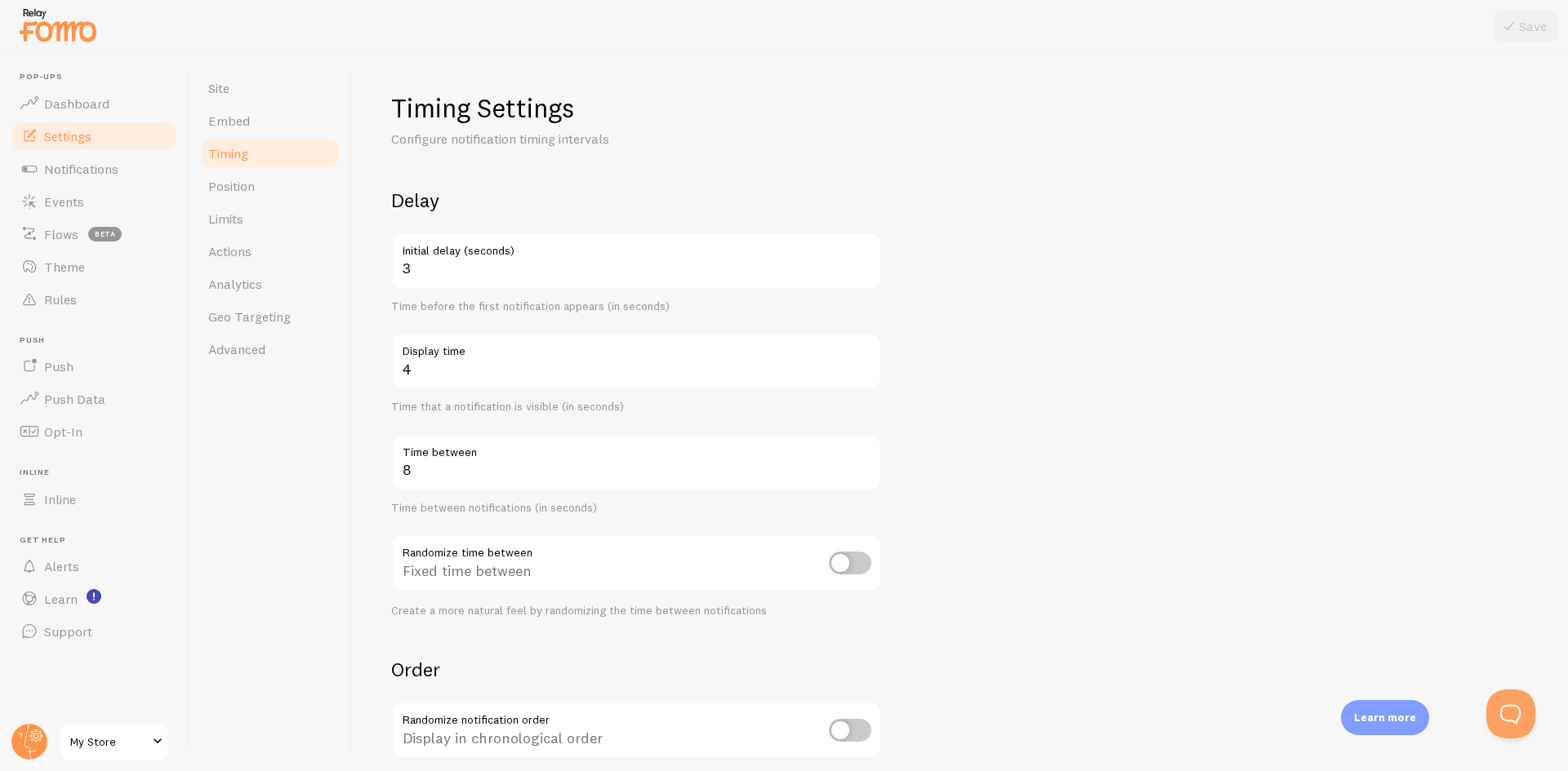
click at [471, 460] on label "Time between" at bounding box center [636, 448] width 490 height 28
click at [471, 460] on input "8" at bounding box center [636, 463] width 490 height 57
drag, startPoint x: 435, startPoint y: 551, endPoint x: 486, endPoint y: 550, distance: 51.0
click at [482, 551] on div "Fixed time between" at bounding box center [636, 564] width 490 height 59
click at [867, 565] on input "checkbox" at bounding box center [850, 563] width 43 height 23
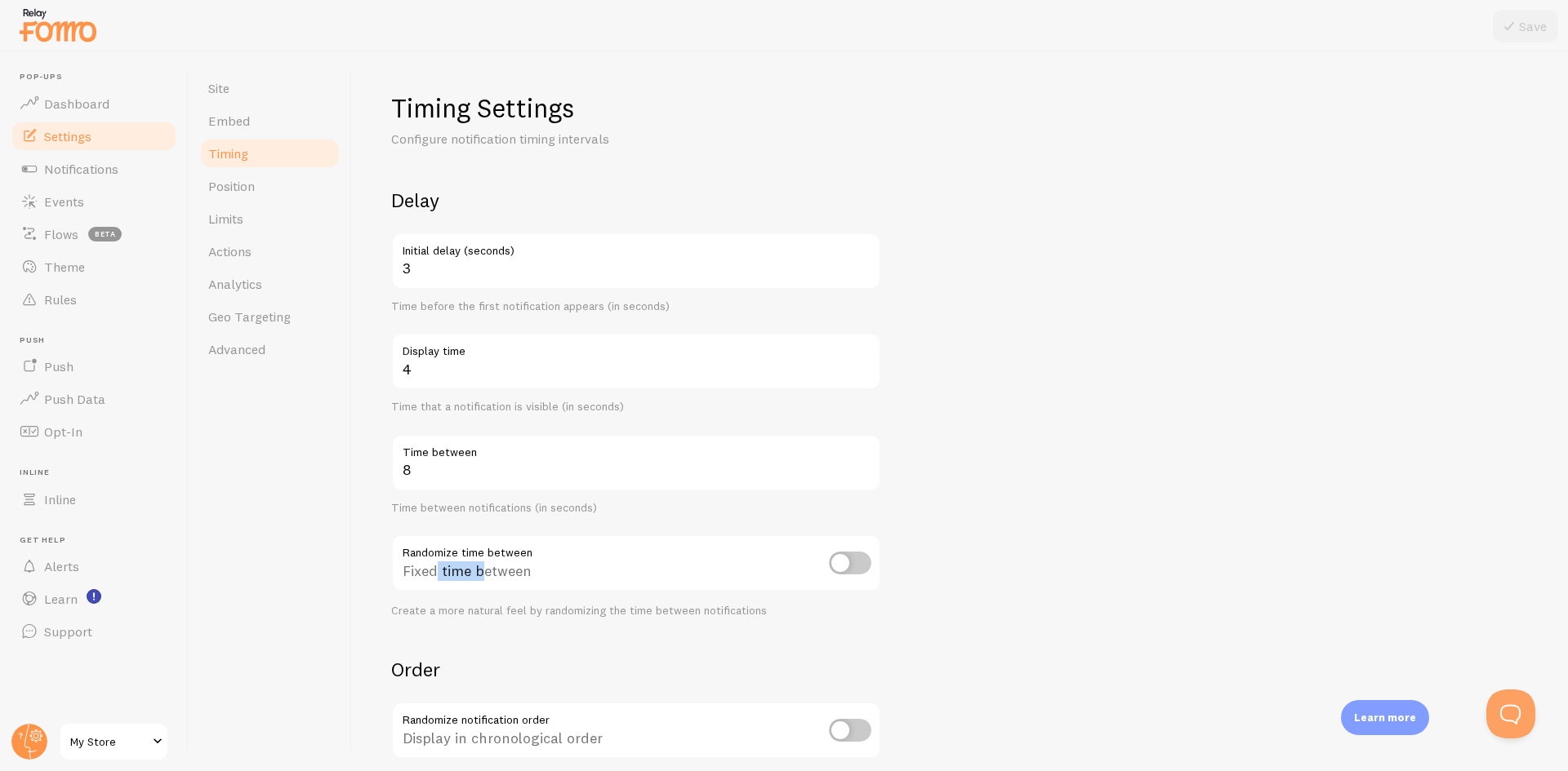
checkbox input "true"
click at [1030, 515] on form "Delay 3 Initial delay (seconds) Time before the first notification appears (in …" at bounding box center [960, 538] width 1138 height 700
click at [1535, 23] on button "Save" at bounding box center [1525, 26] width 65 height 33
